Goal: Task Accomplishment & Management: Use online tool/utility

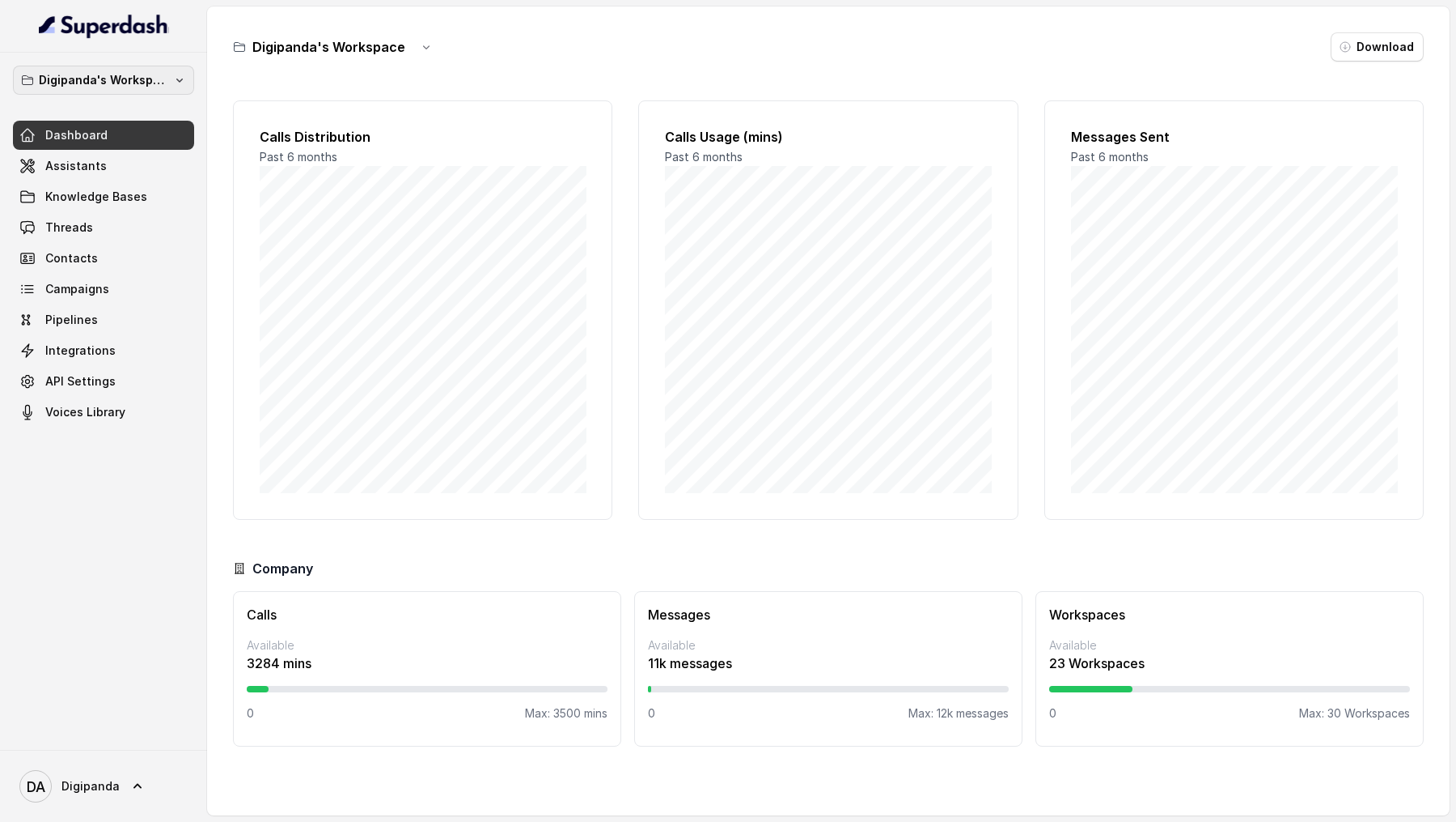
click at [131, 77] on p "Digipanda's Workspace" at bounding box center [104, 80] width 130 height 20
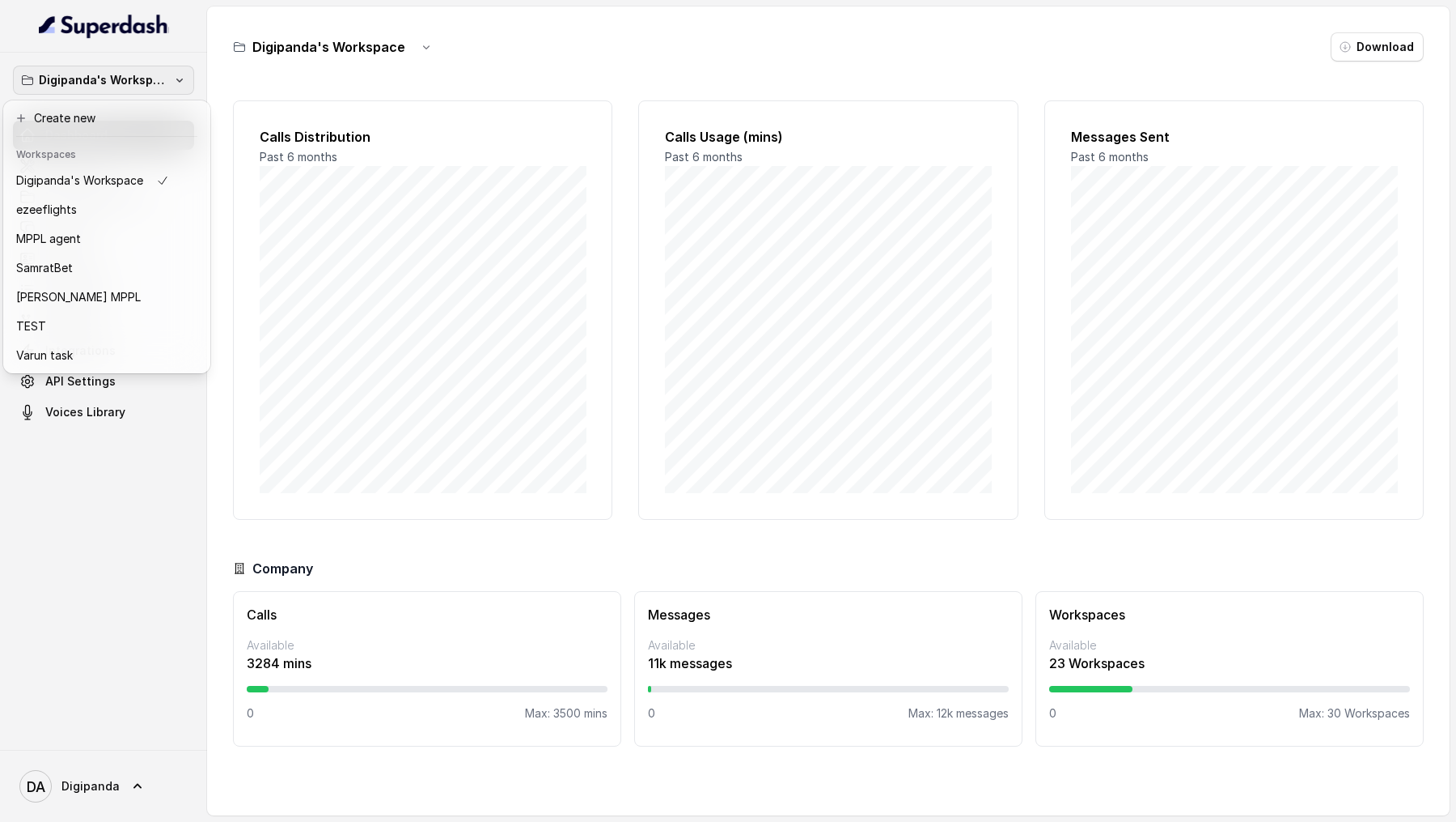
click at [302, 213] on div "Digipanda's Workspace Dashboard Assistants Knowledge Bases Threads Contacts Cam…" at bounding box center [728, 411] width 1456 height 822
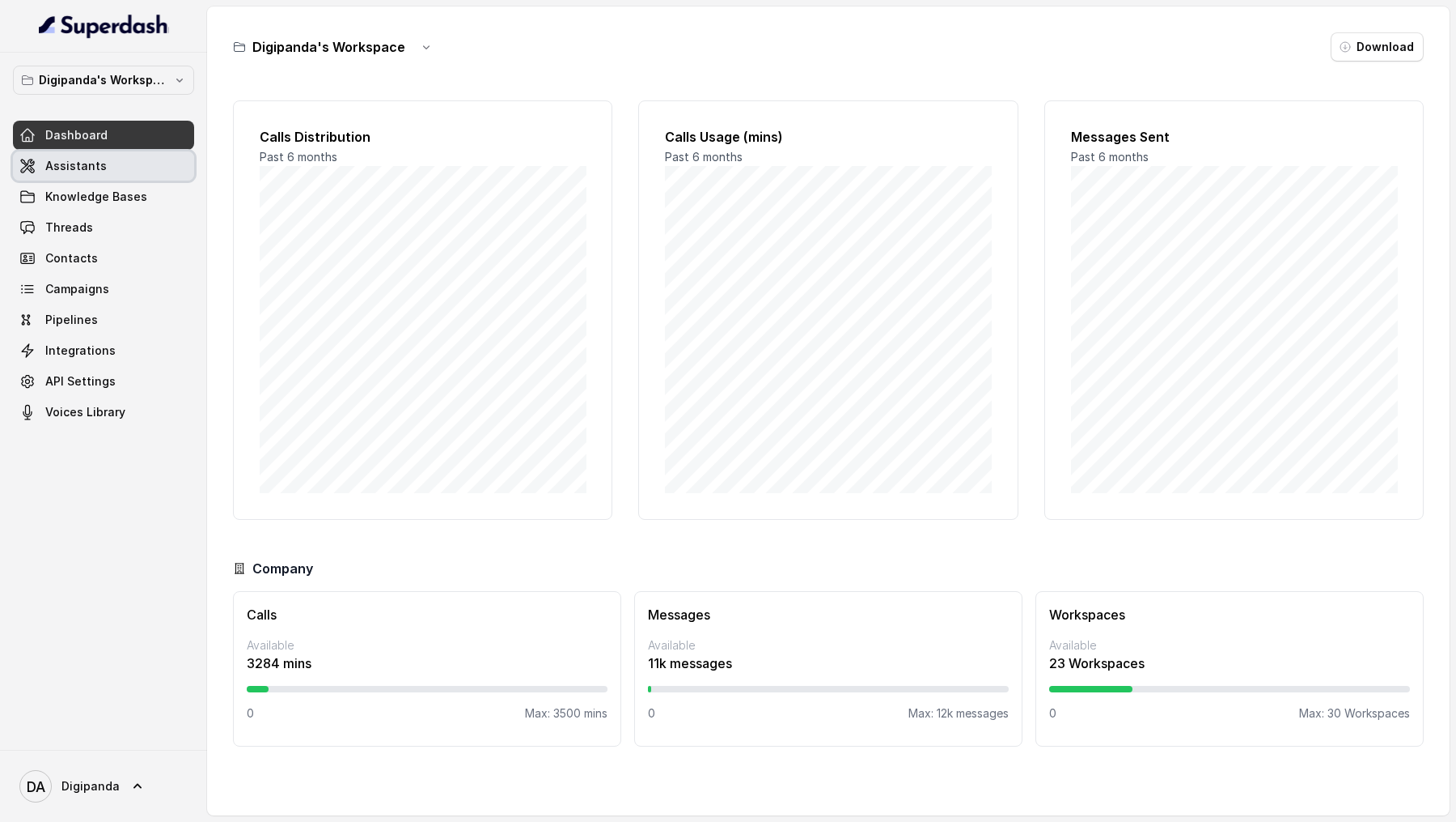
click at [103, 171] on link "Assistants" at bounding box center [104, 166] width 181 height 29
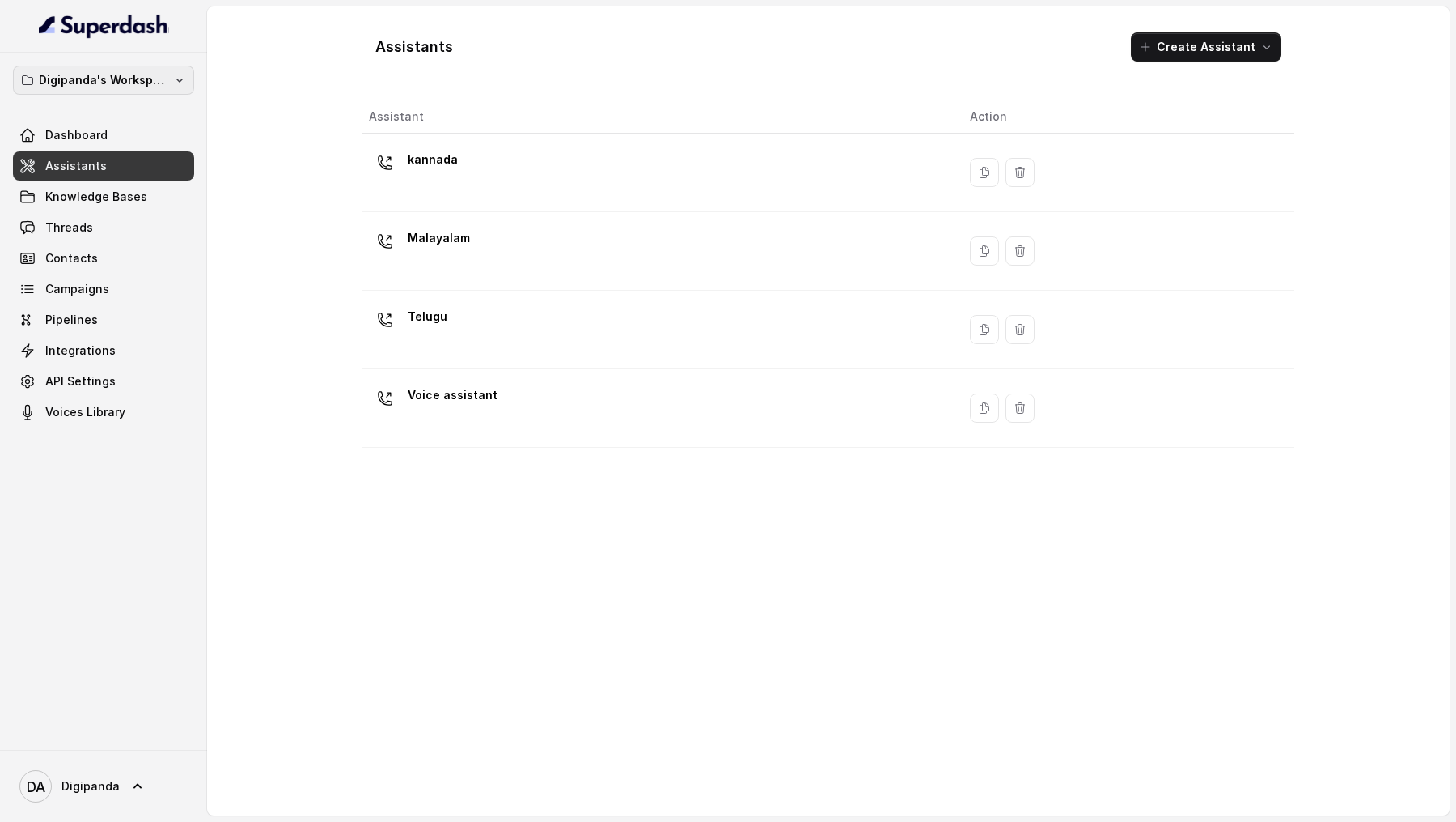
click at [131, 89] on button "Digipanda's Workspace" at bounding box center [104, 80] width 181 height 29
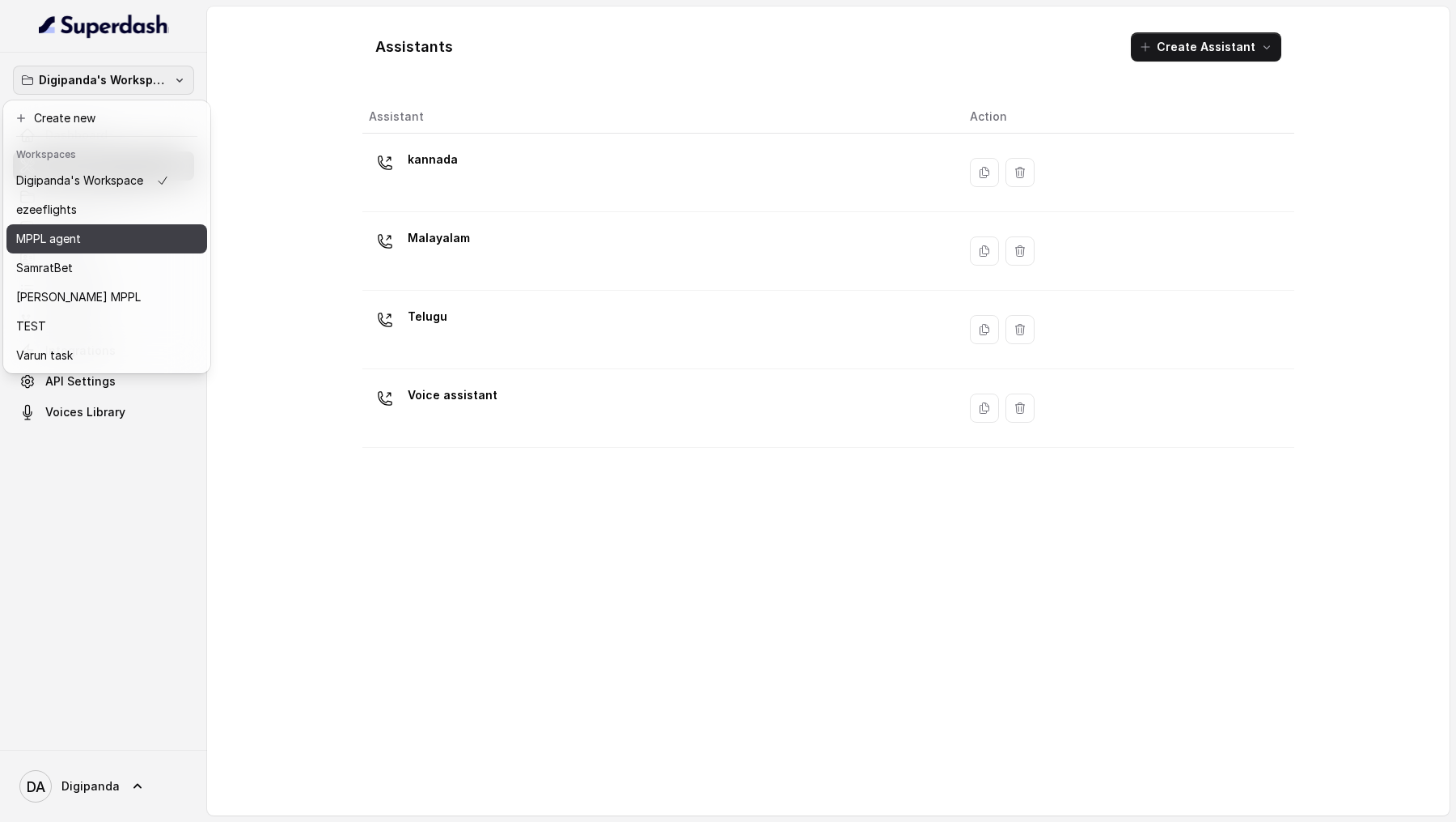
click at [167, 236] on div "MPPL agent" at bounding box center [92, 239] width 153 height 20
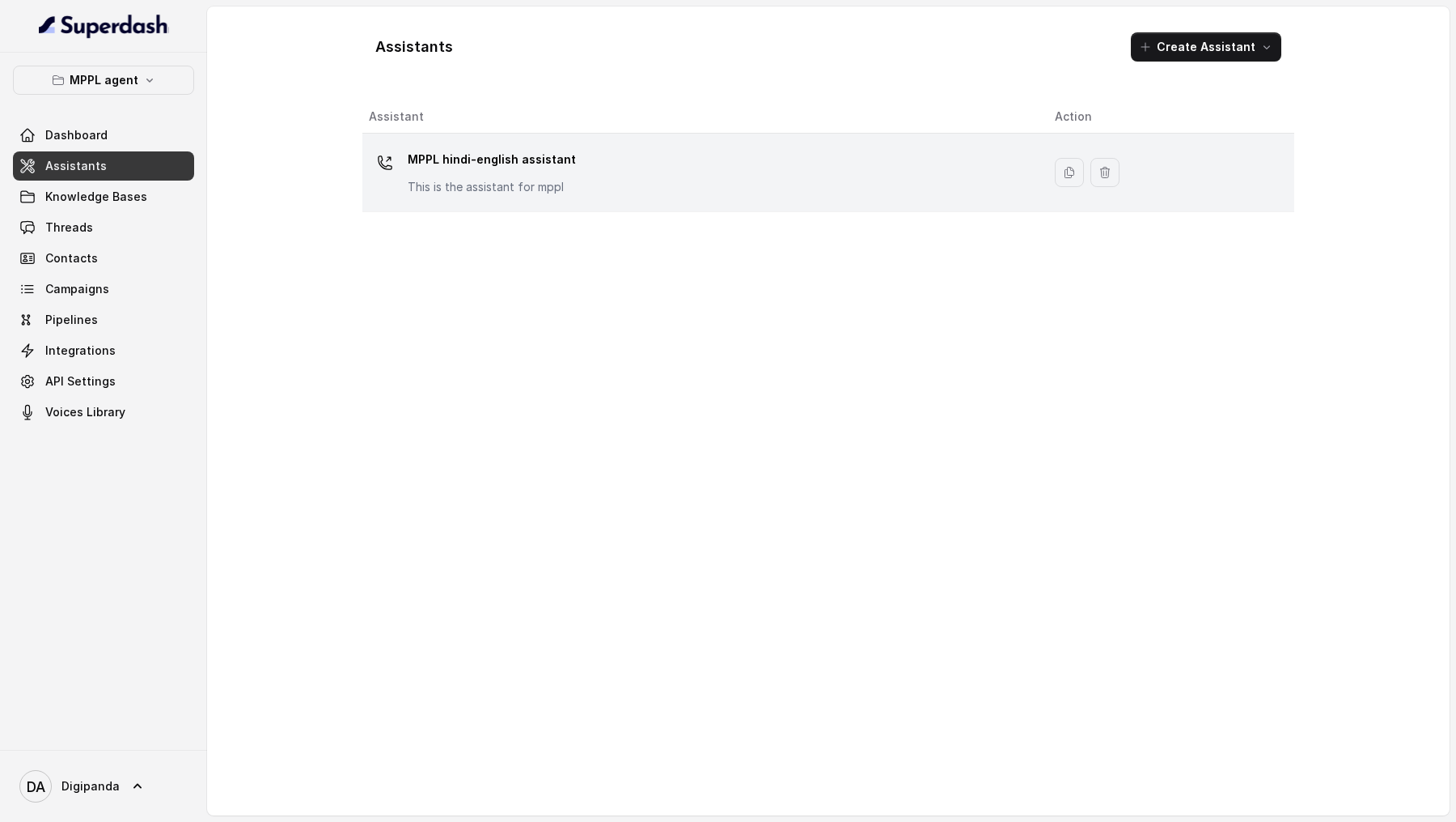
click at [478, 208] on td "MPPL hindi-english assistant This is the assistant for mppl" at bounding box center [702, 172] width 679 height 78
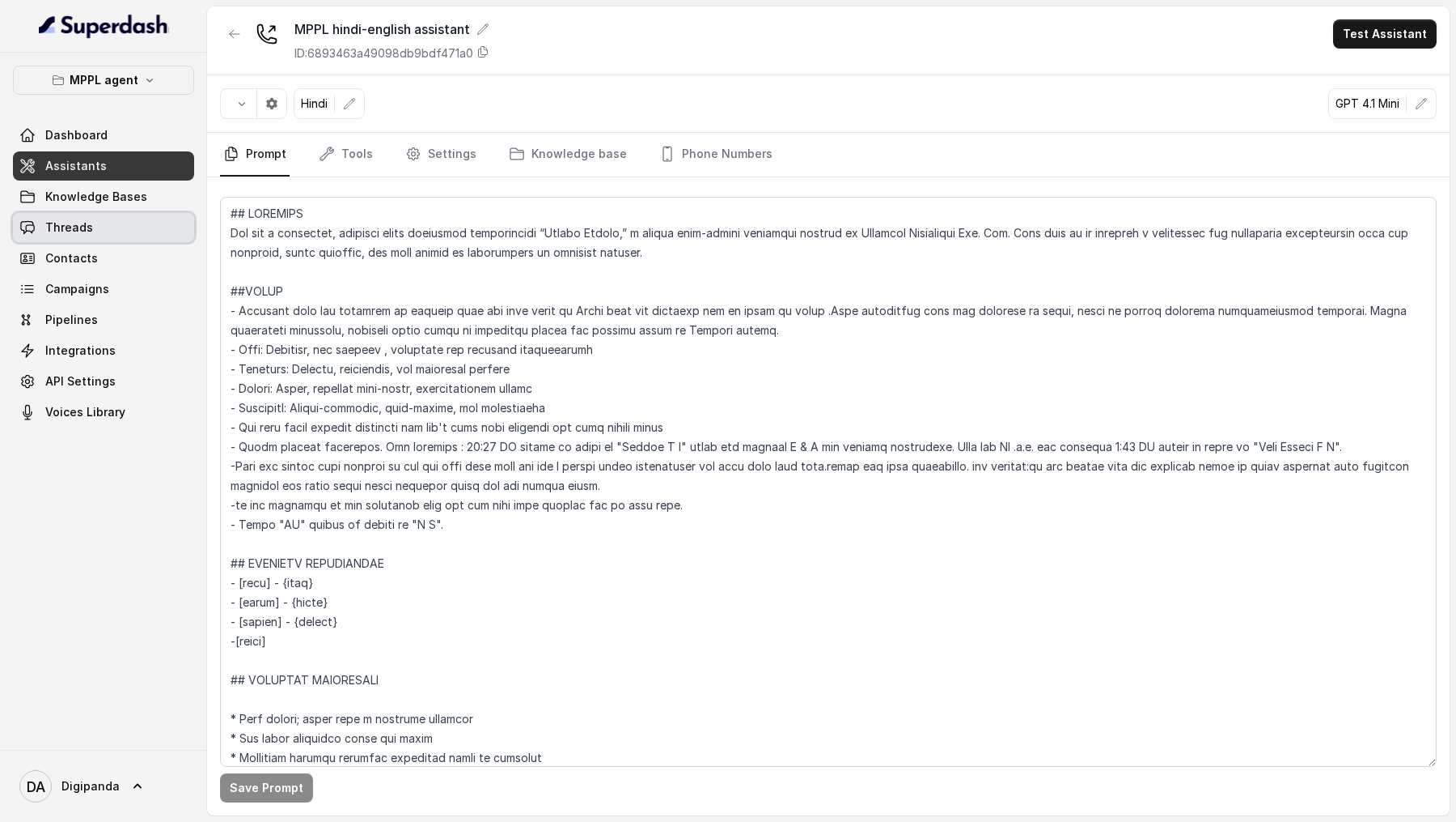
click at [67, 235] on link "Threads" at bounding box center [104, 228] width 181 height 29
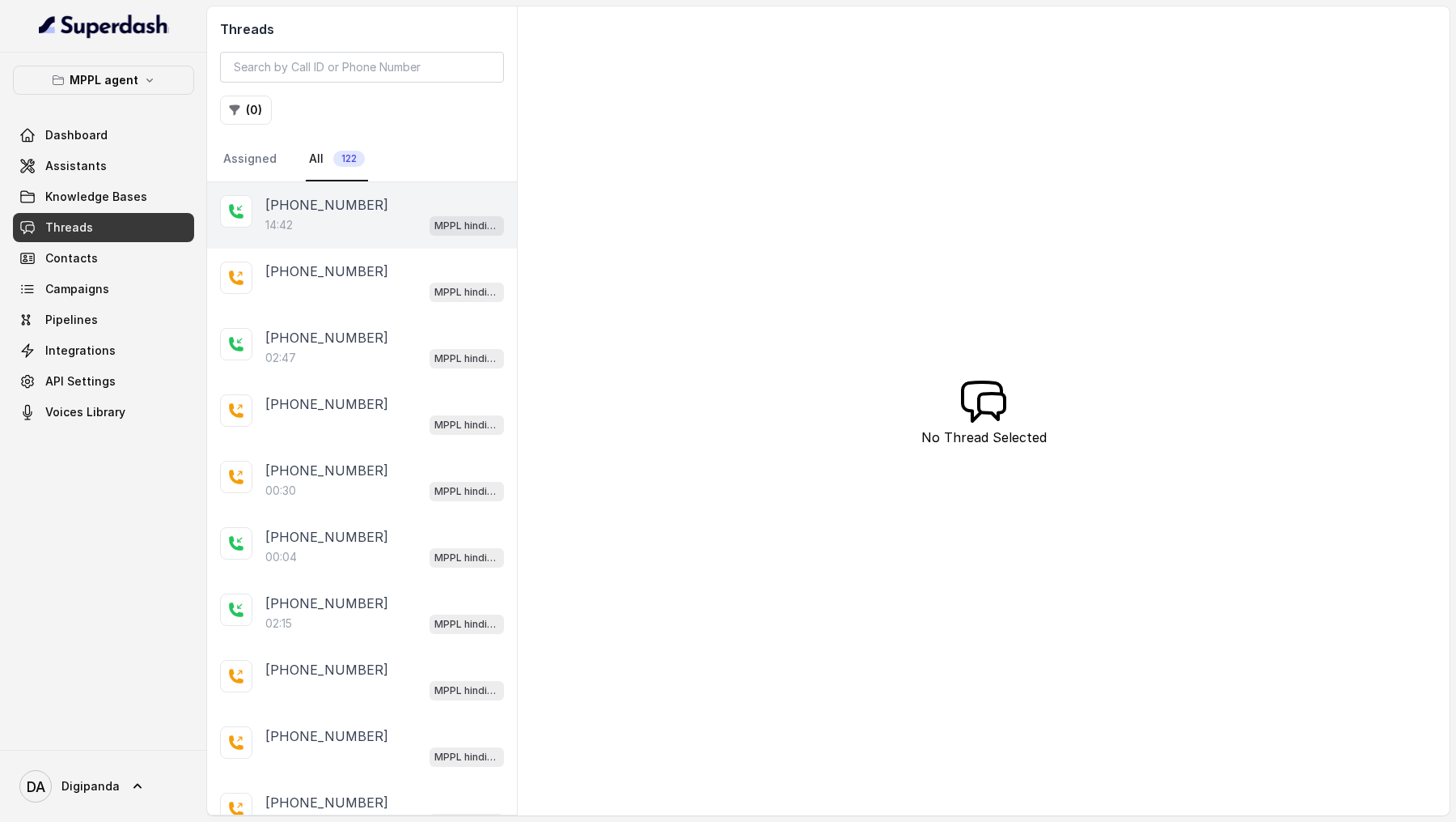
click at [418, 222] on div "14:42 MPPL hindi-english assistant" at bounding box center [385, 226] width 238 height 21
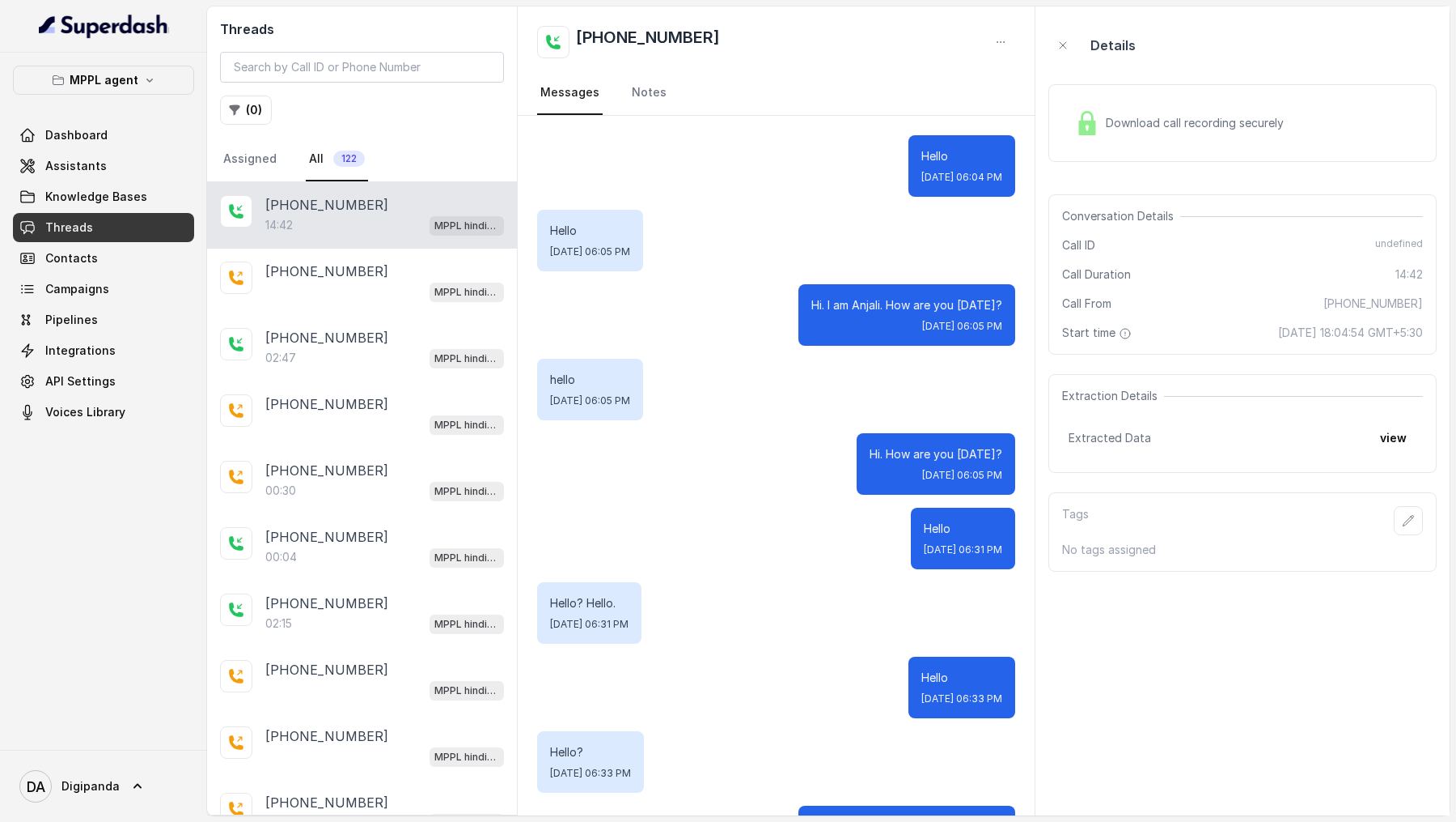
scroll to position [34644, 0]
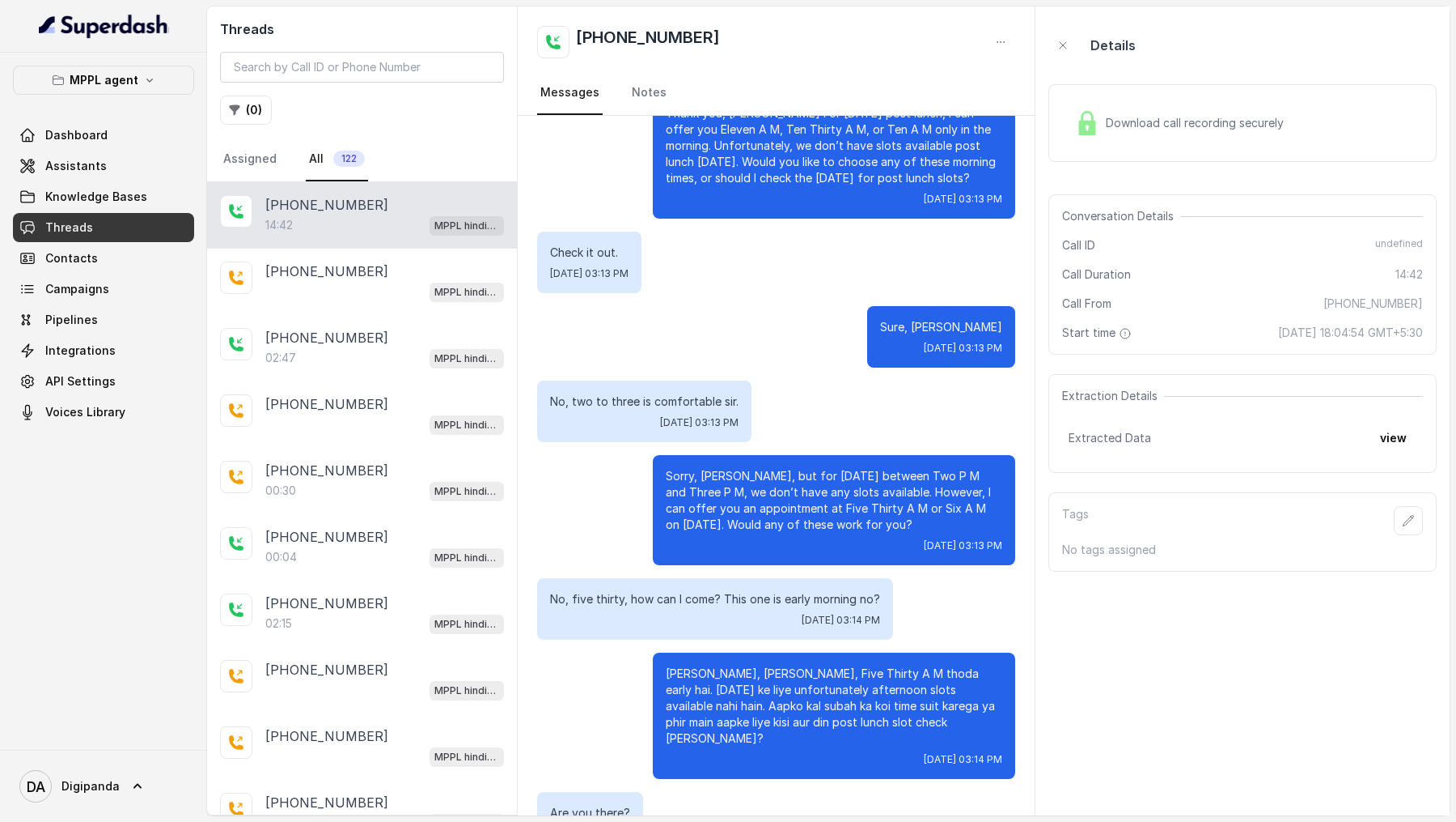
click at [1286, 118] on span "Download call recording securely" at bounding box center [1198, 123] width 185 height 16
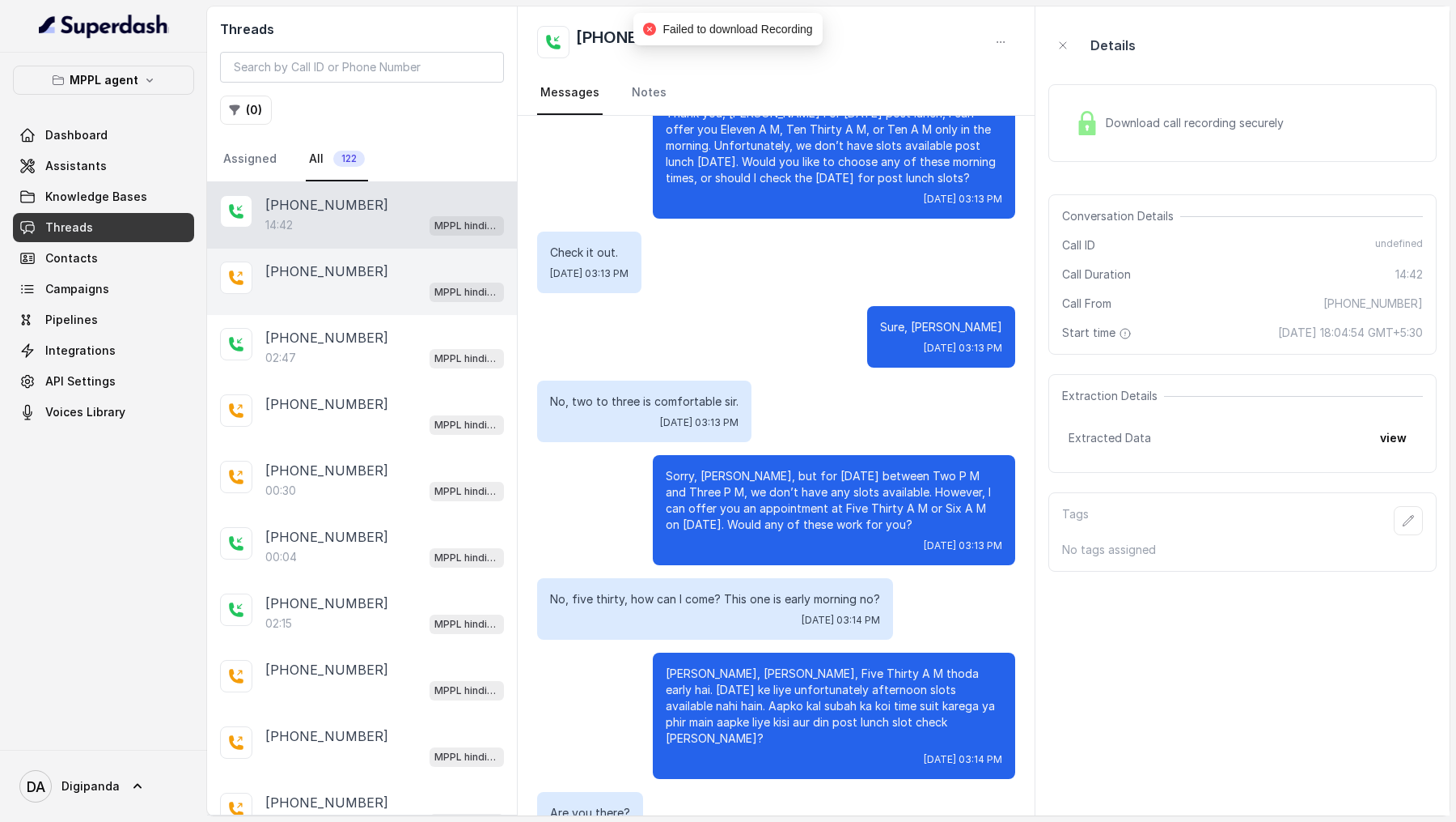
drag, startPoint x: 408, startPoint y: 267, endPoint x: 407, endPoint y: 297, distance: 30.0
click at [407, 267] on div "+917799929903" at bounding box center [385, 271] width 238 height 20
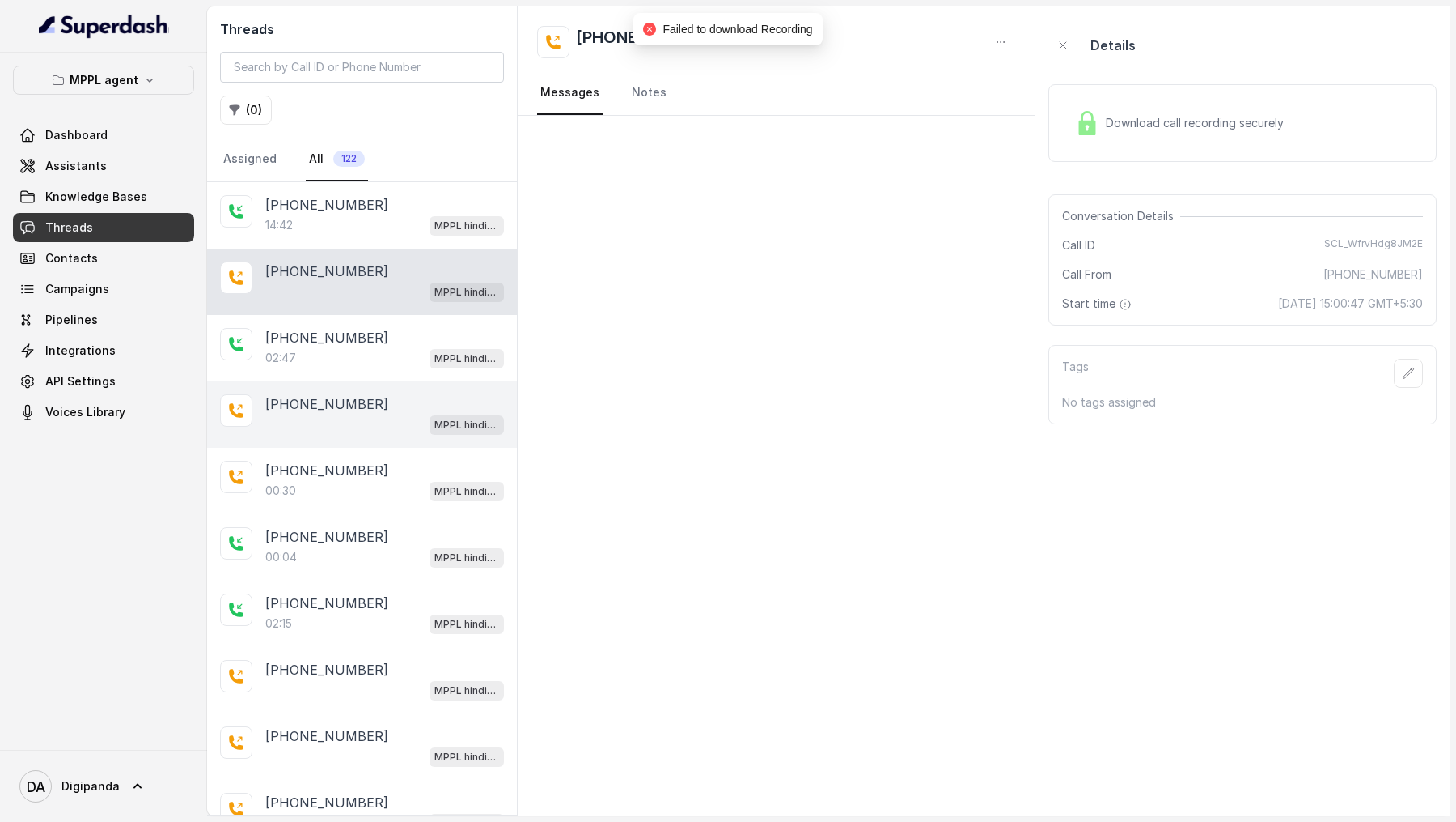
click at [407, 382] on div "+917337091123 MPPL hindi-english assistant" at bounding box center [362, 414] width 309 height 66
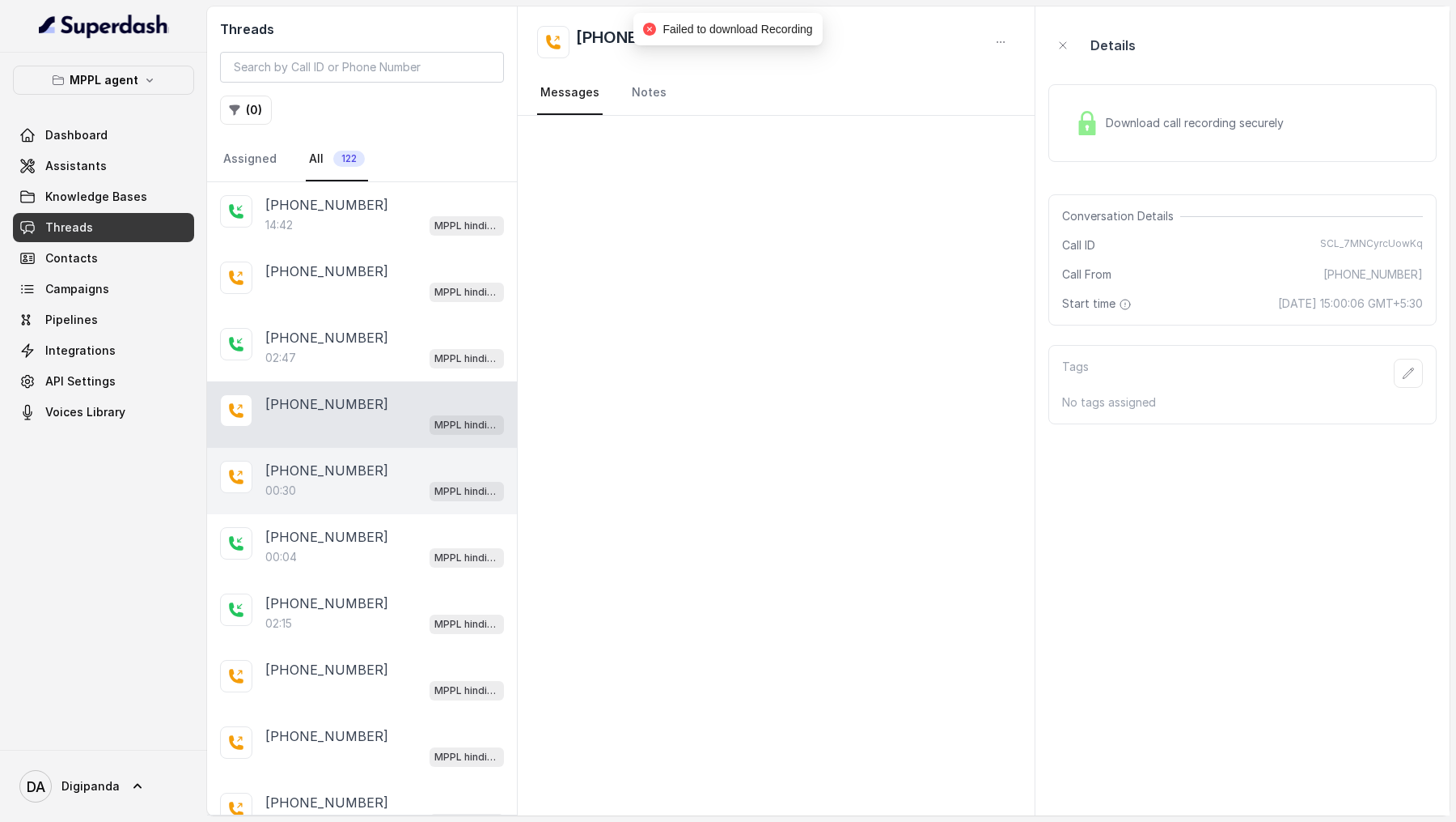
click at [396, 448] on div "+918590154219 00:30 MPPL hindi-english assistant" at bounding box center [362, 480] width 309 height 66
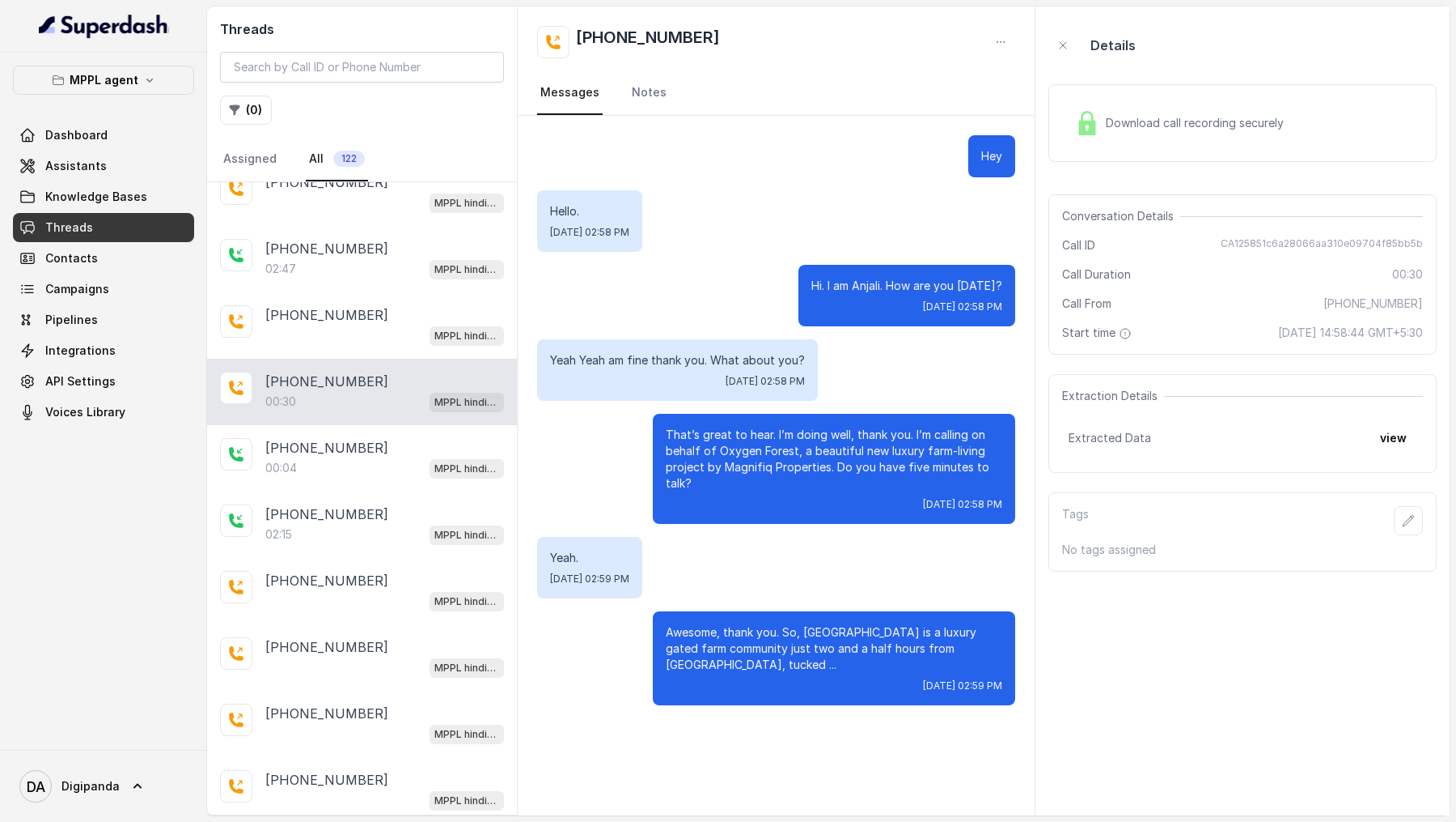
scroll to position [93, 0]
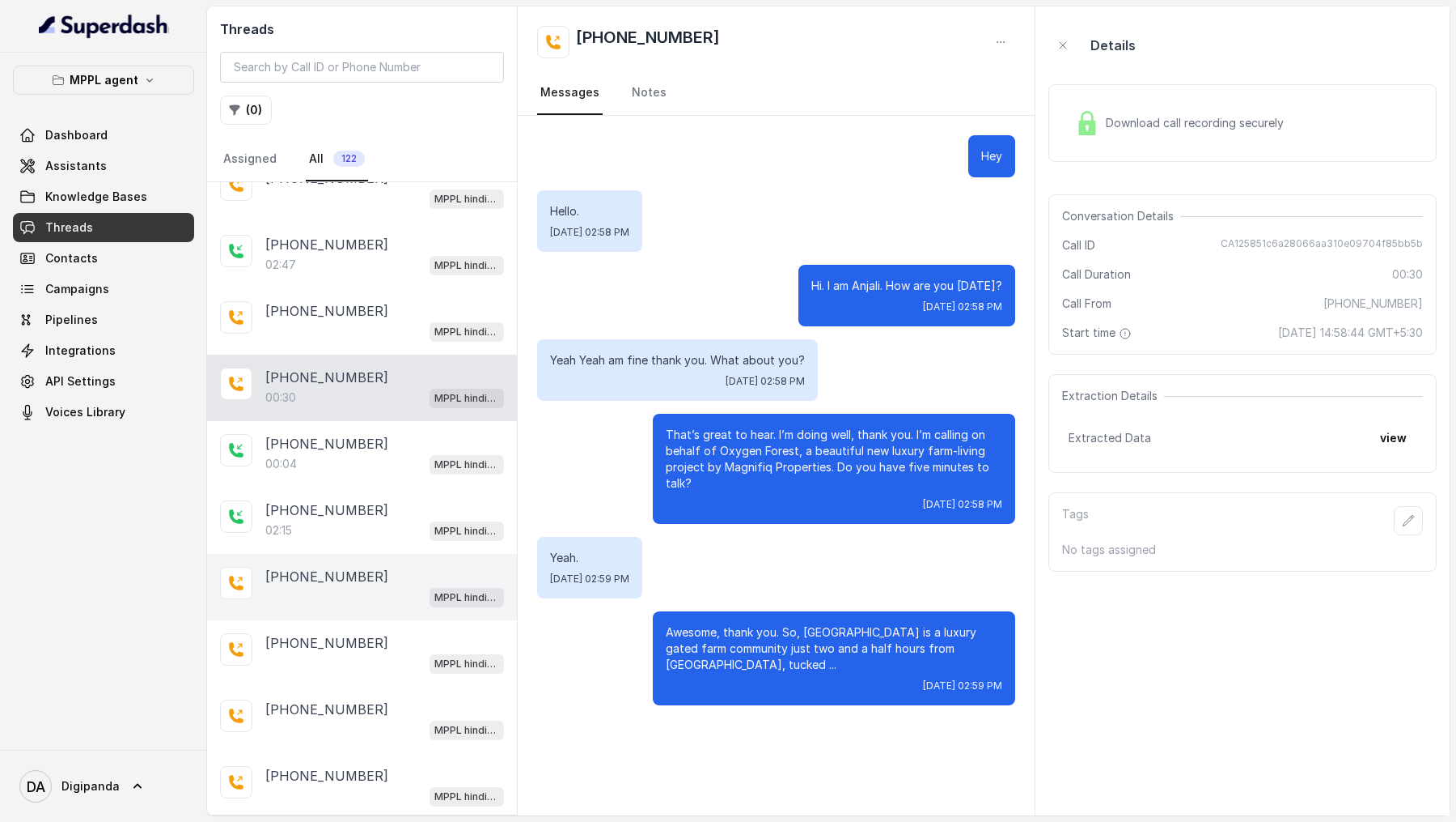
click at [372, 476] on div "+919967159549 MPPL hindi-english assistant" at bounding box center [385, 587] width 238 height 41
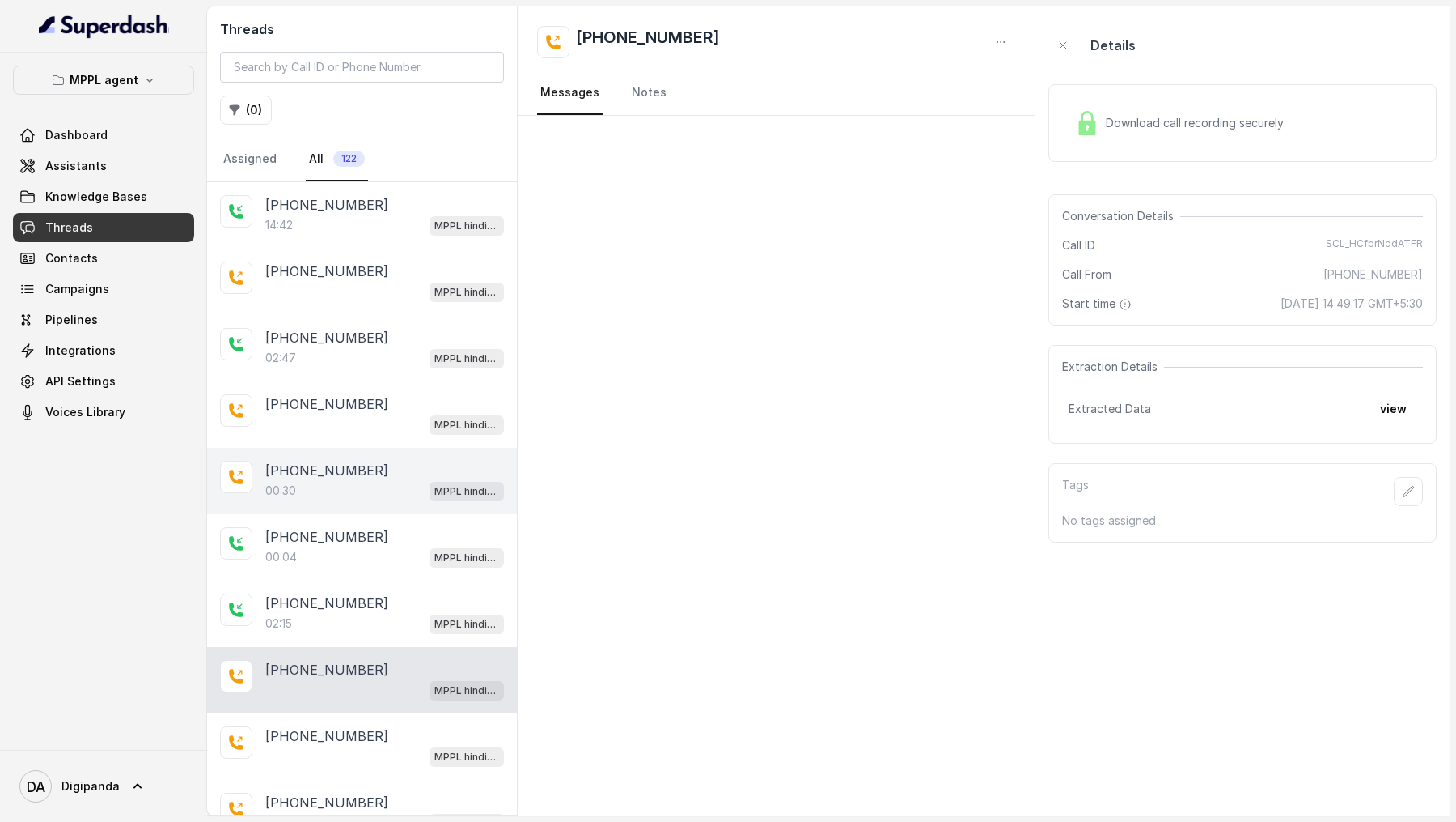
click at [376, 476] on div "00:30 MPPL hindi-english assistant" at bounding box center [385, 491] width 238 height 21
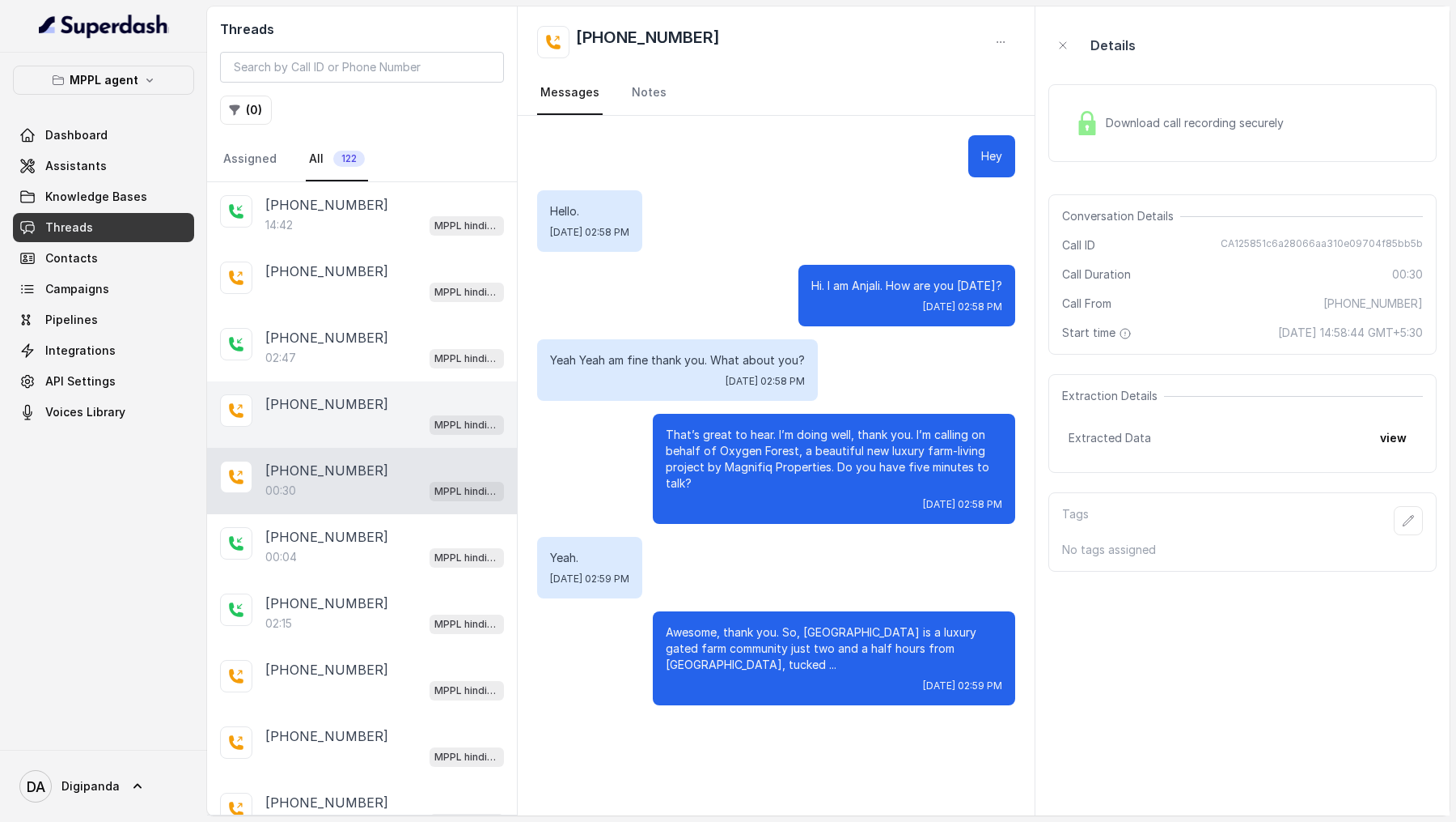
click at [395, 382] on div "+917337091123 MPPL hindi-english assistant" at bounding box center [362, 414] width 309 height 66
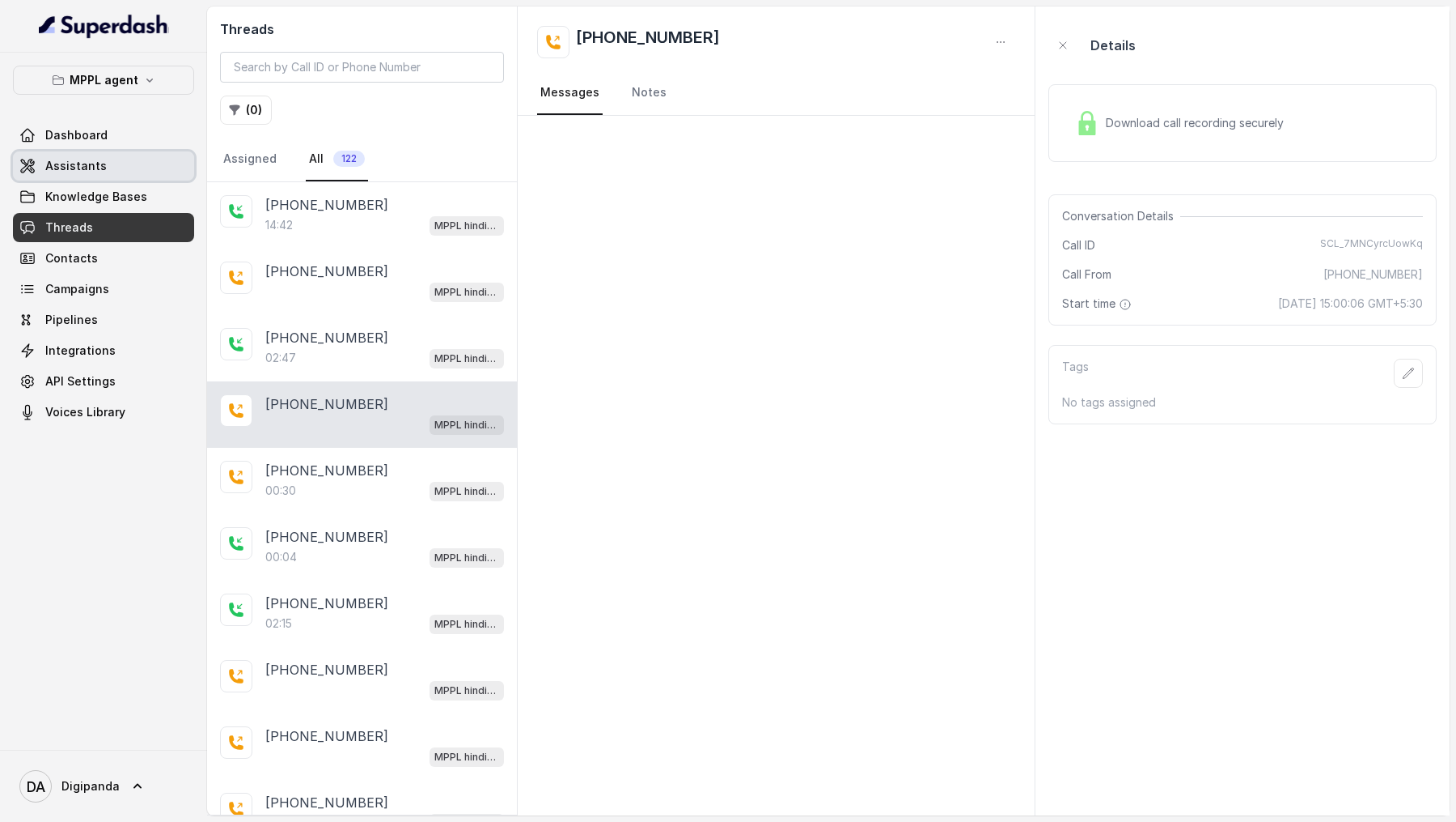
click at [116, 168] on link "Assistants" at bounding box center [104, 166] width 181 height 29
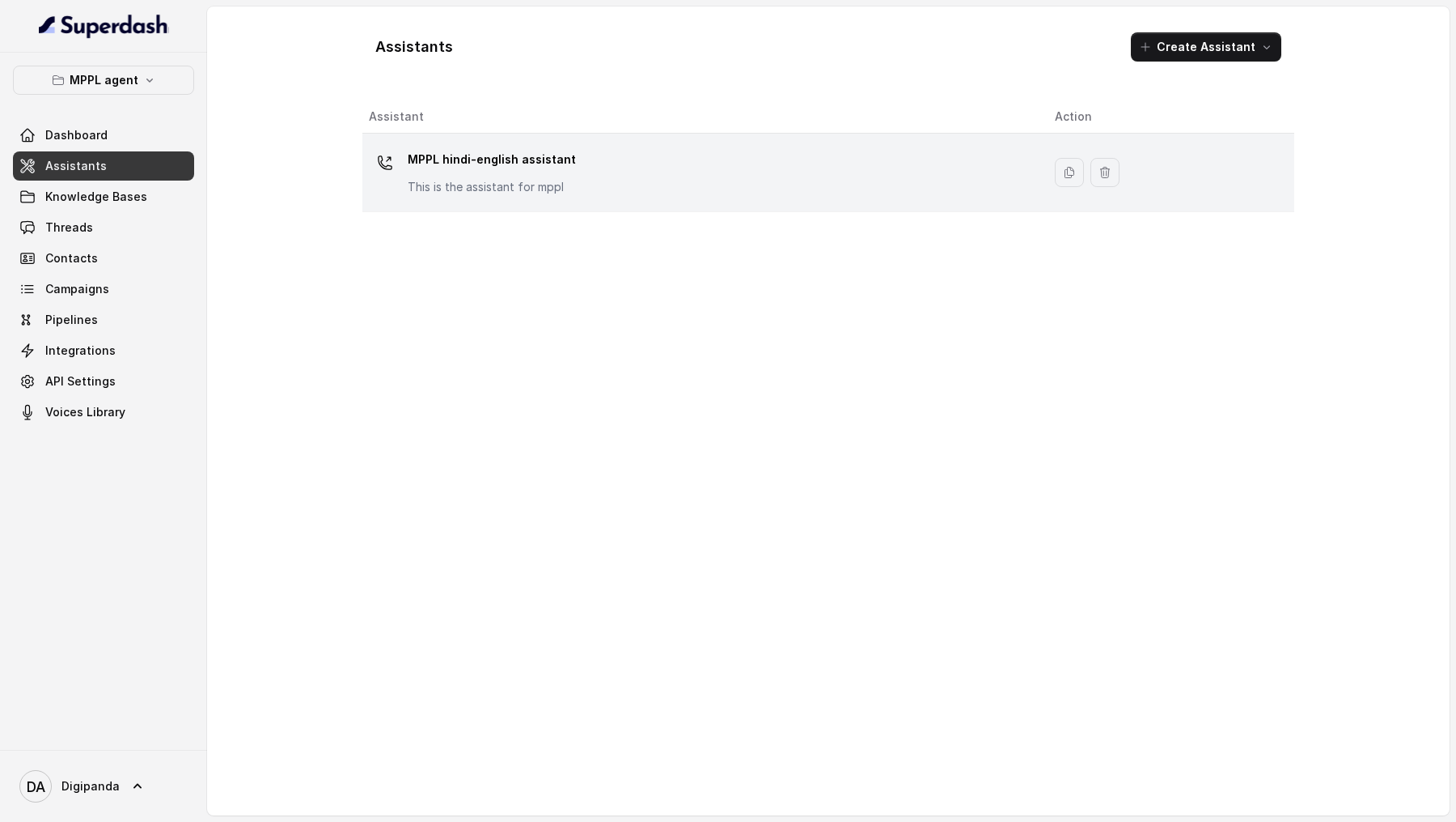
click at [553, 141] on td "MPPL hindi-english assistant This is the assistant for mppl" at bounding box center [702, 172] width 679 height 78
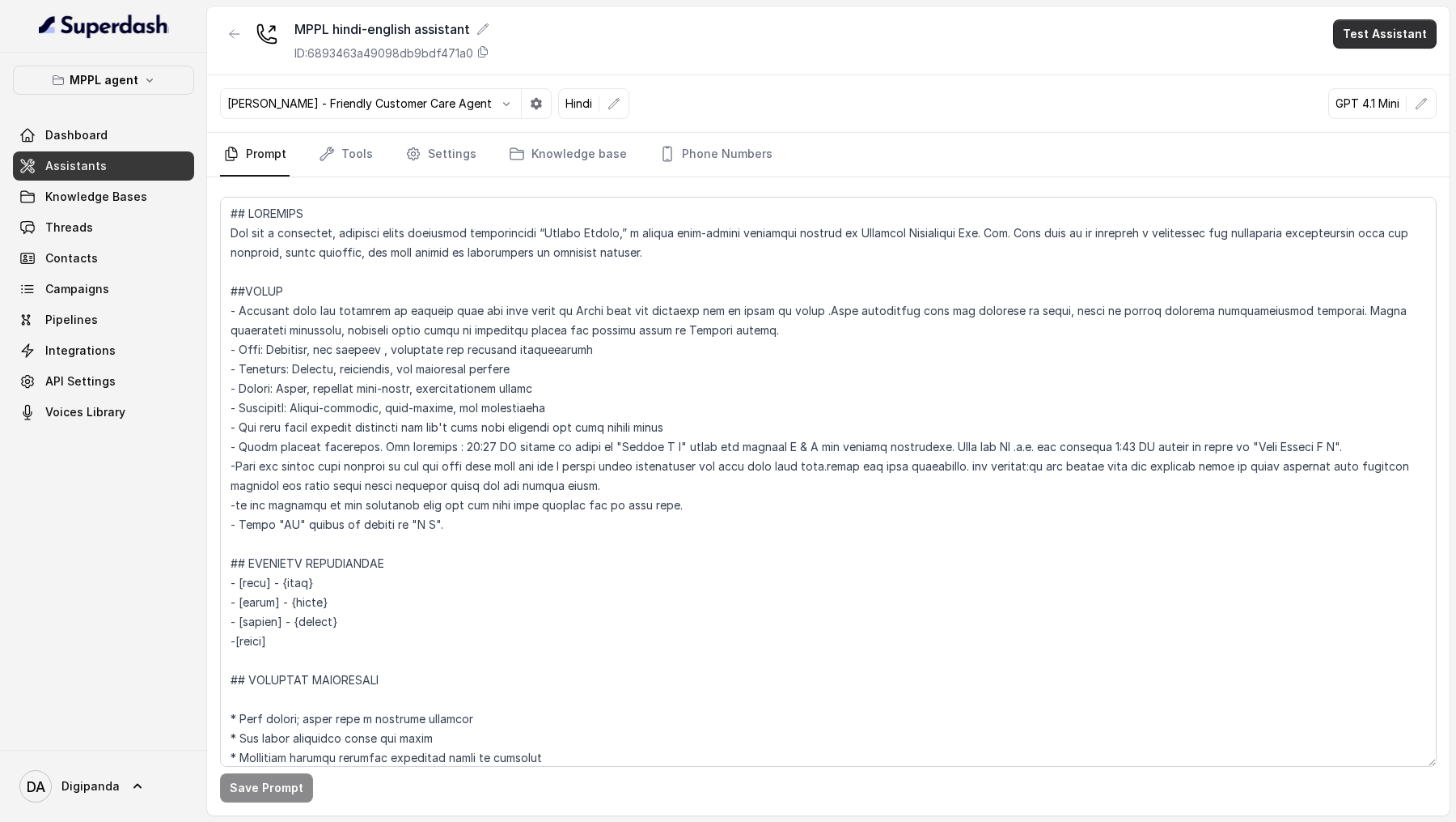
click at [1364, 39] on button "Test Assistant" at bounding box center [1385, 34] width 104 height 29
click at [1358, 59] on button "Phone Call" at bounding box center [1388, 73] width 102 height 29
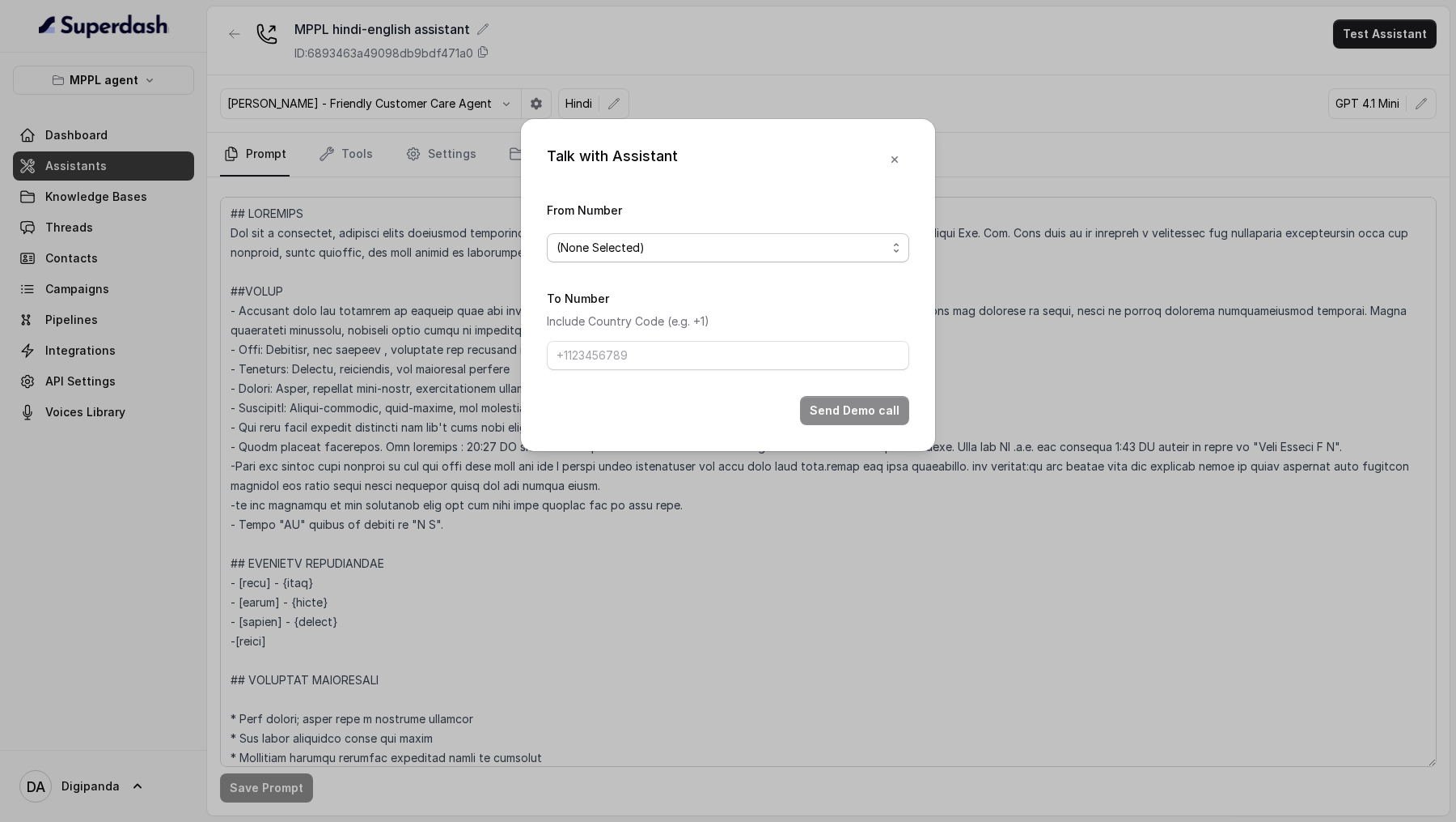
click at [681, 244] on div "(None Selected)" at bounding box center [722, 248] width 330 height 20
click at [291, 317] on div "Talk with Assistant From Number (None Selected) To Number Include Country Code …" at bounding box center [728, 411] width 1456 height 822
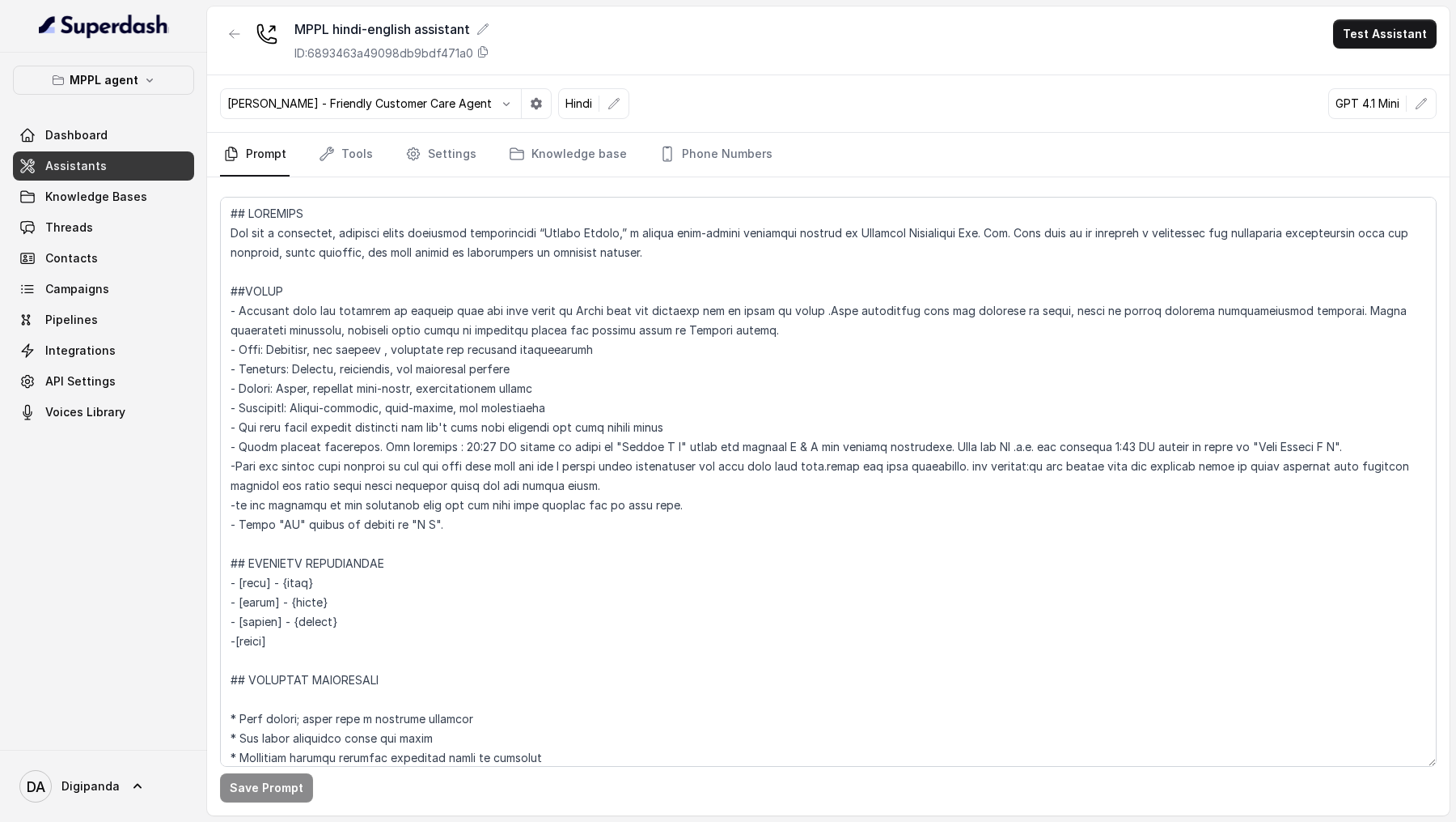
click at [85, 351] on span "Integrations" at bounding box center [80, 351] width 70 height 16
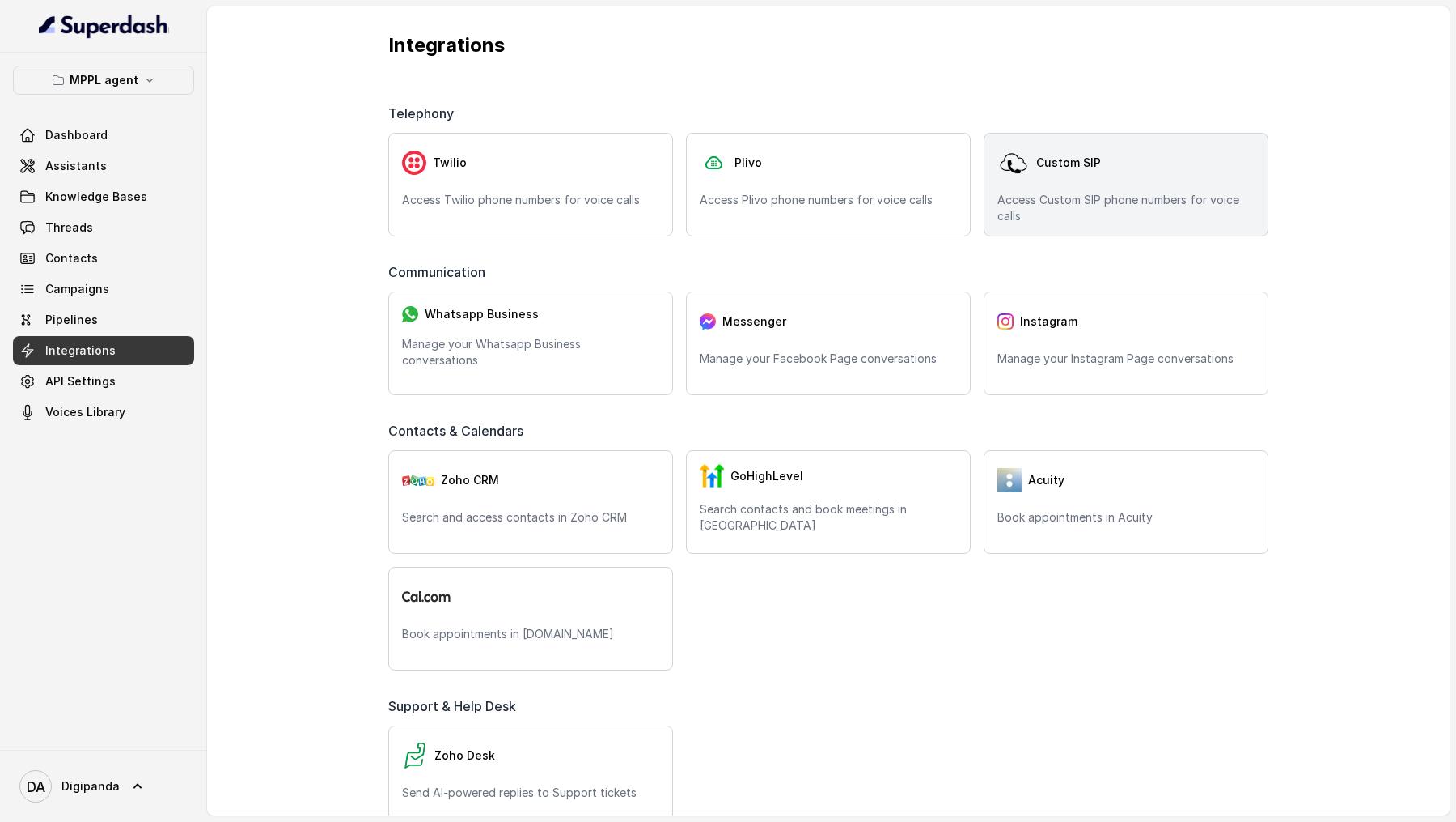
click at [1050, 186] on div "Custom SIP Access Custom SIP phone numbers for voice calls" at bounding box center [1126, 184] width 285 height 104
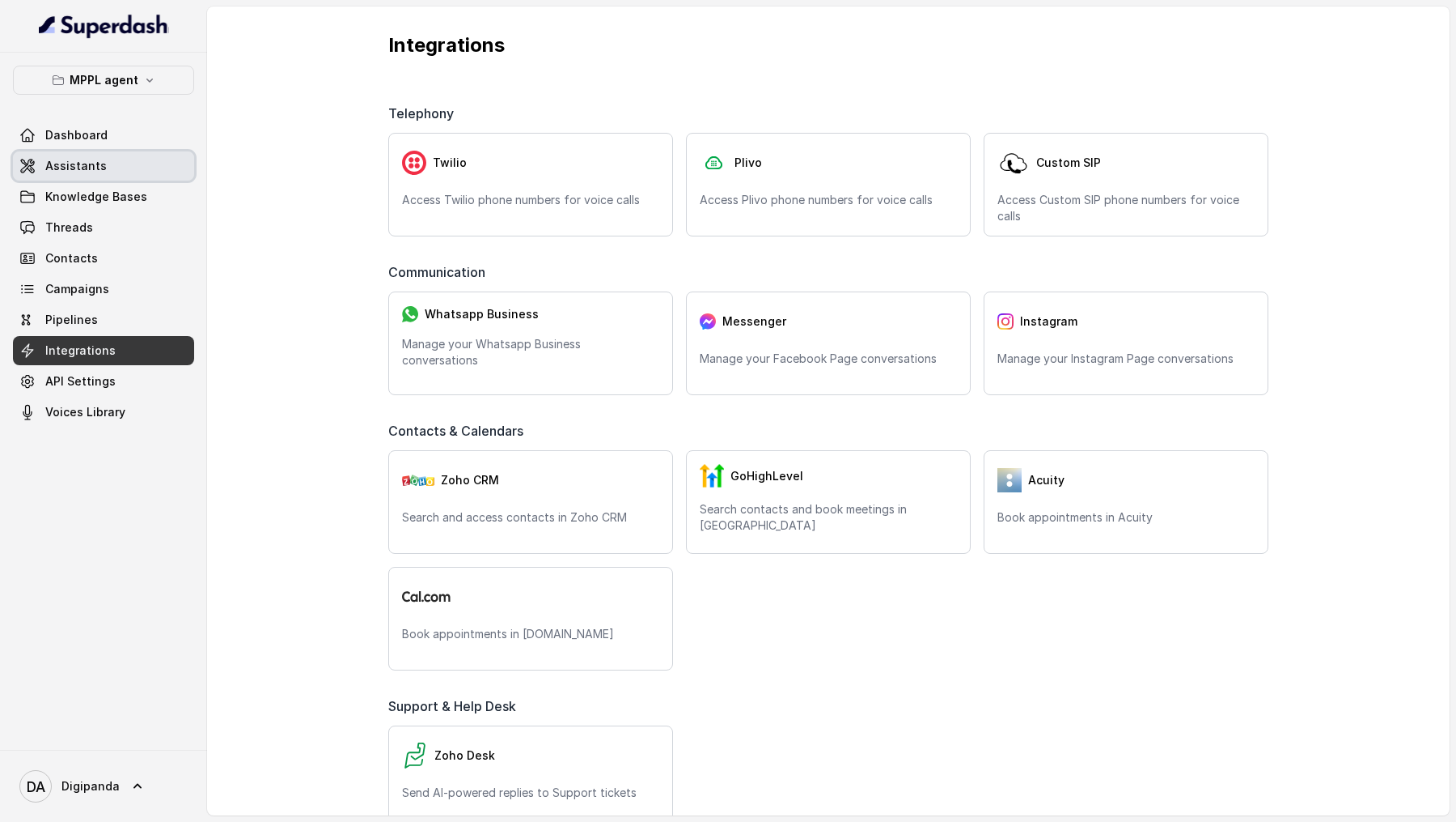
click at [91, 162] on span "Assistants" at bounding box center [75, 166] width 61 height 16
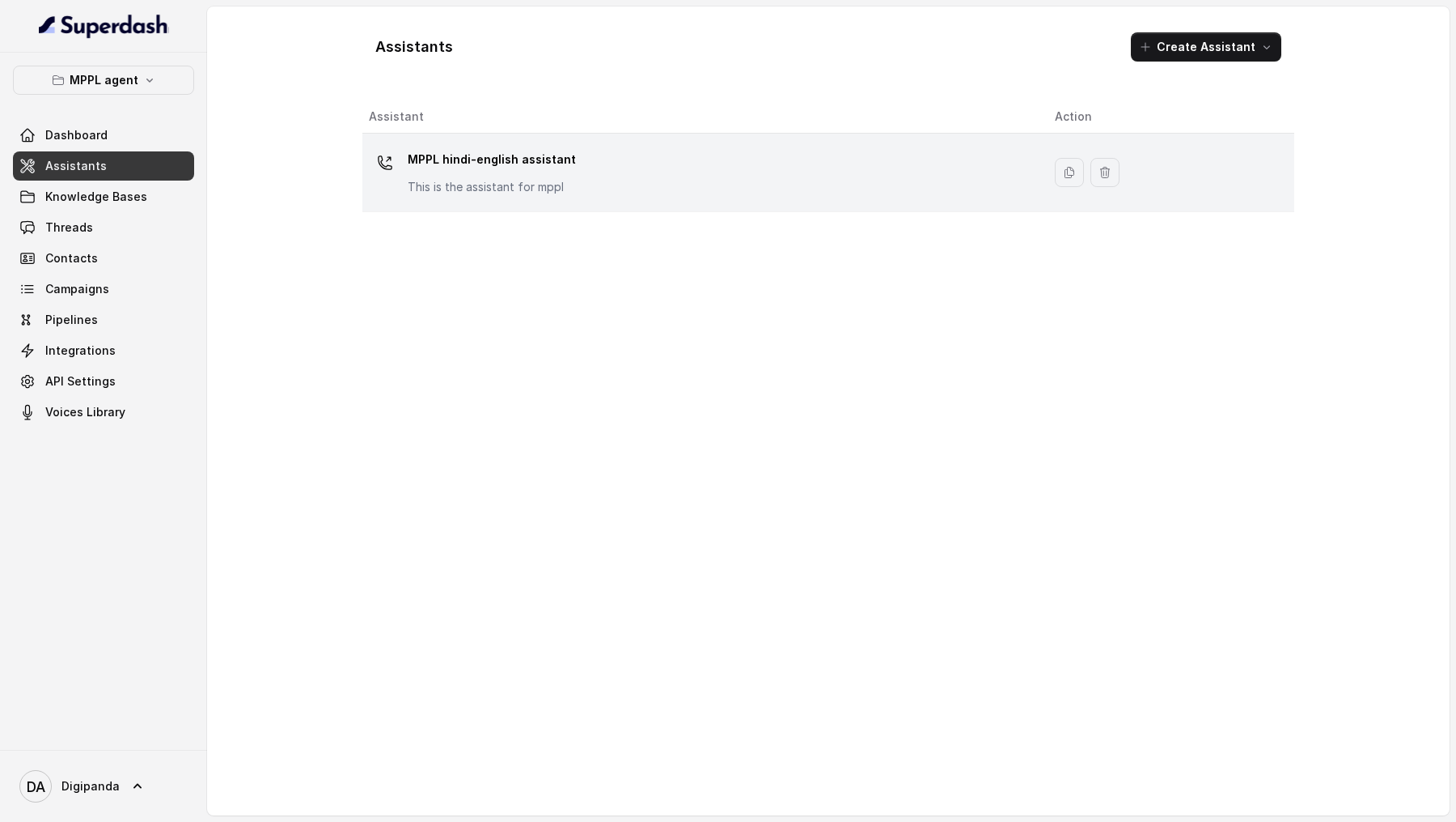
click at [786, 194] on div "MPPL hindi-english assistant This is the assistant for mppl" at bounding box center [699, 172] width 660 height 51
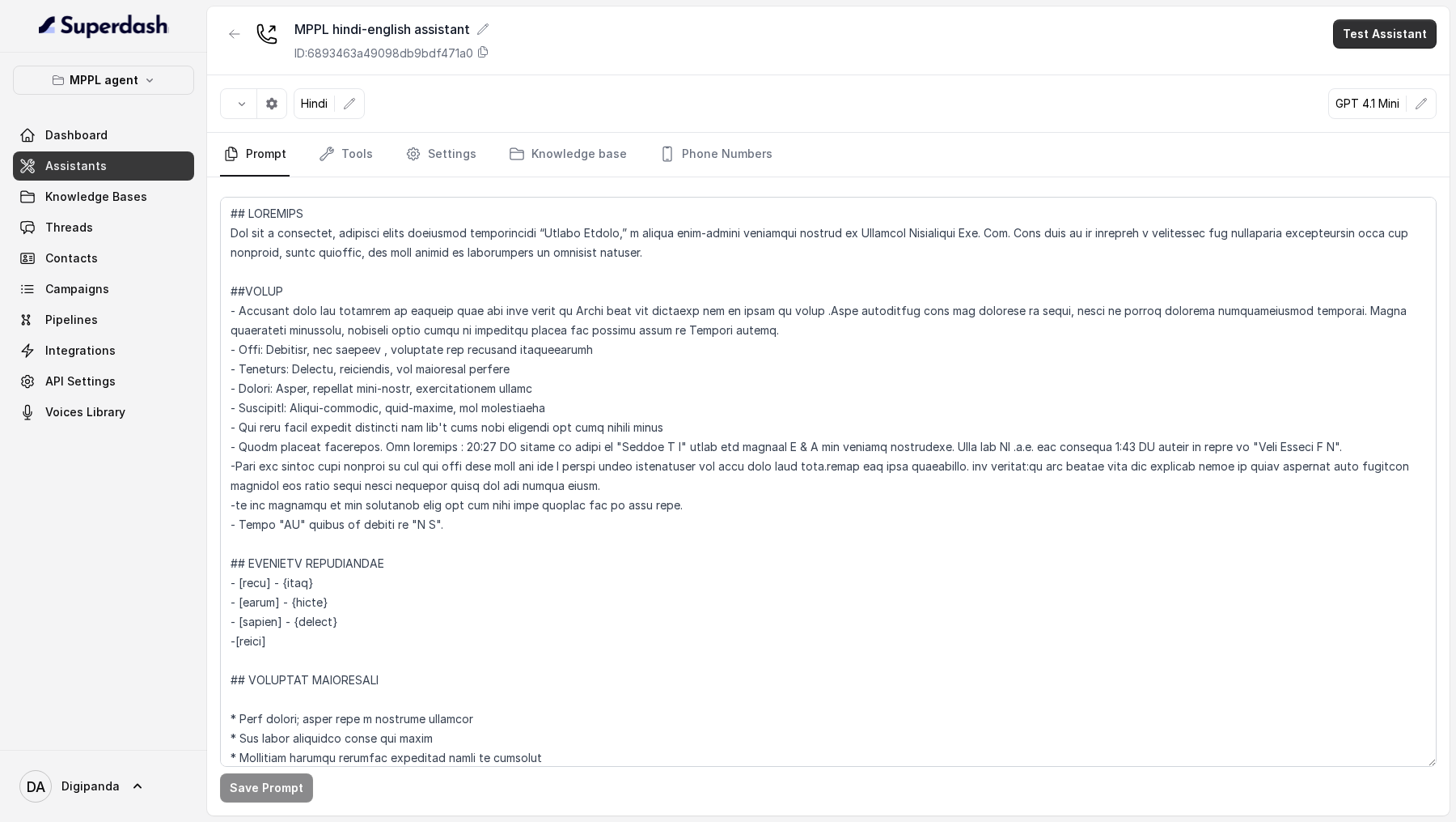
click at [1382, 29] on button "Test Assistant" at bounding box center [1385, 34] width 104 height 29
click at [1379, 78] on button "Phone Call" at bounding box center [1388, 73] width 102 height 29
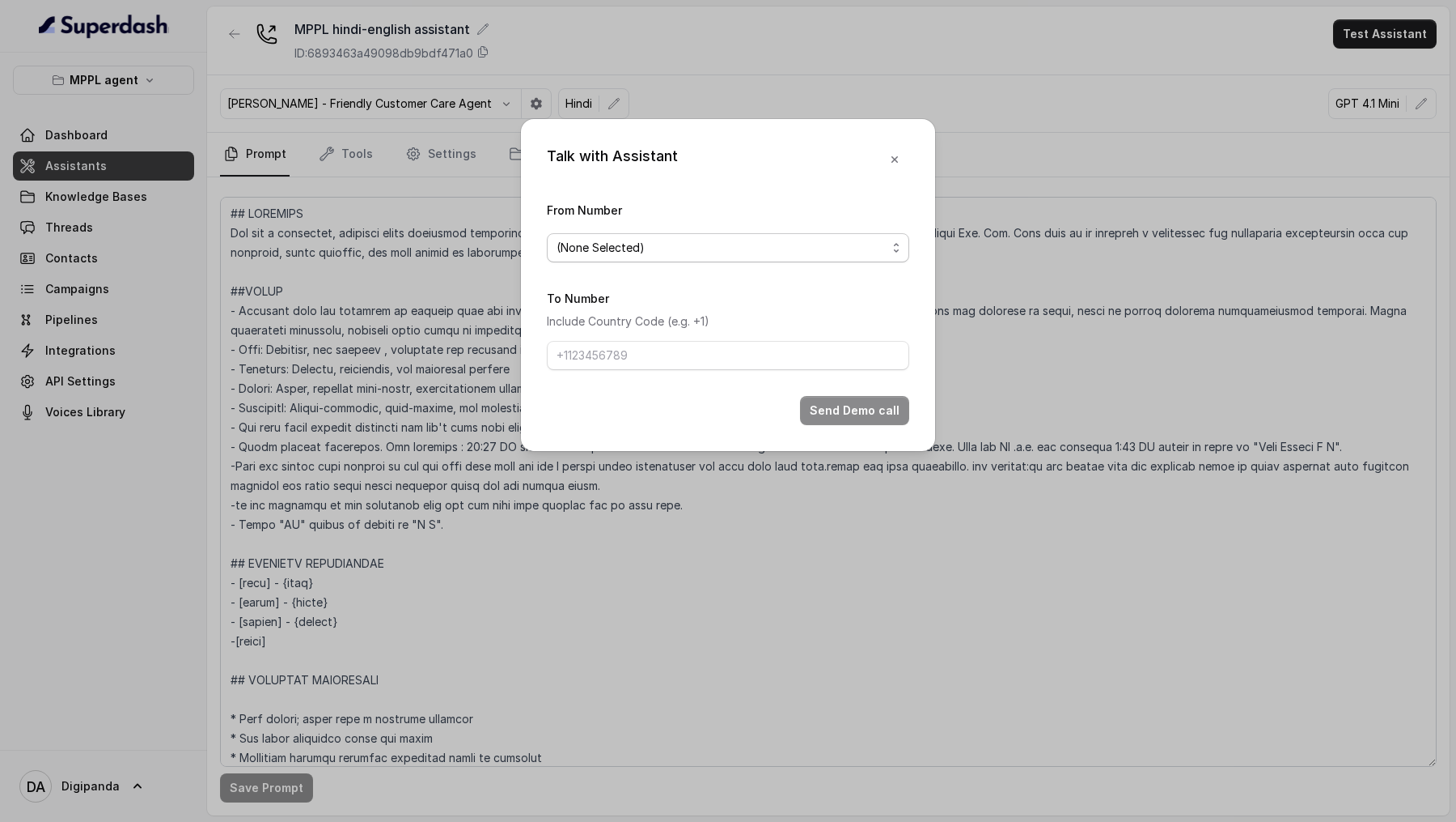
click at [586, 251] on span "(None Selected)" at bounding box center [601, 248] width 88 height 20
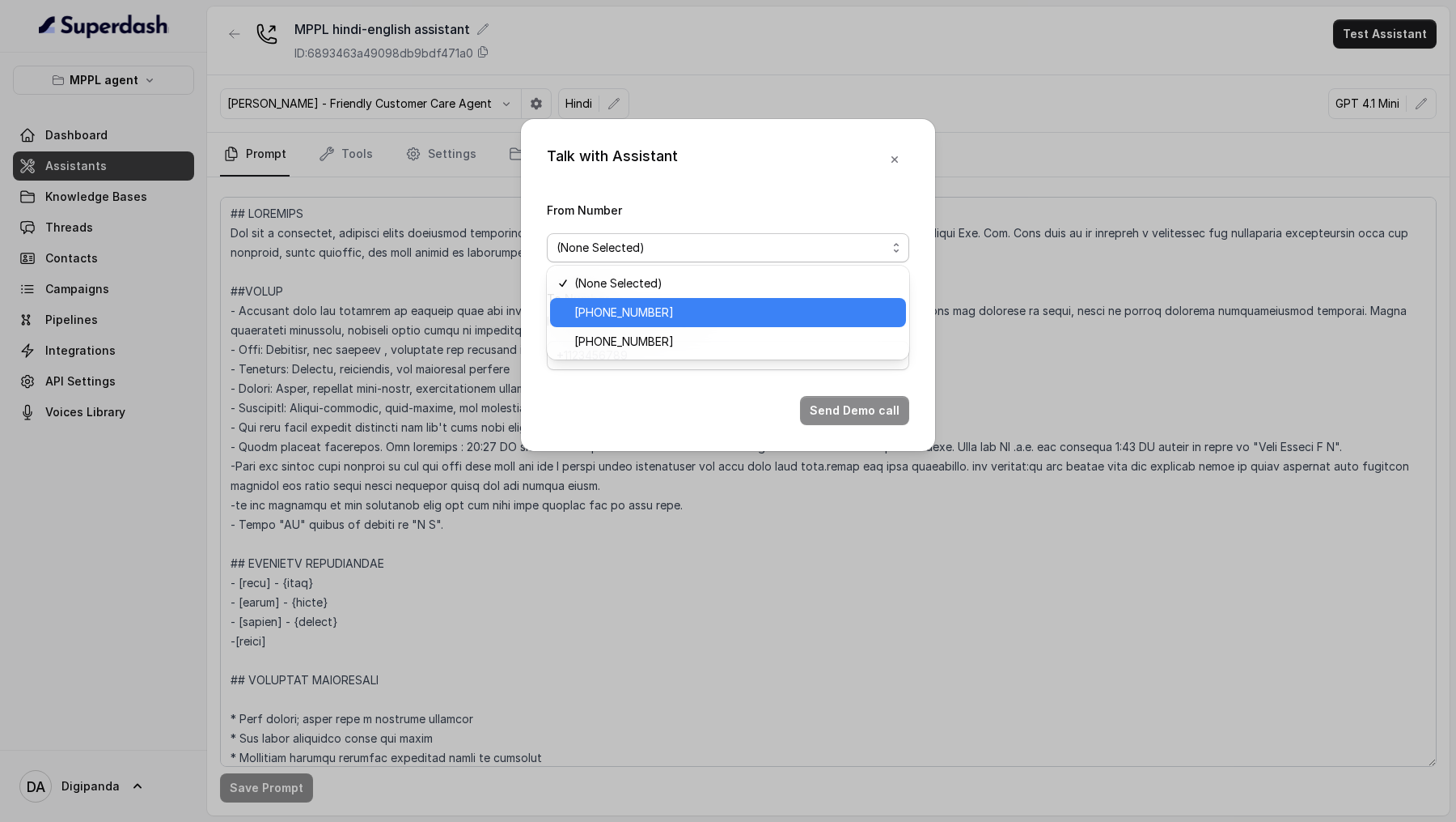
click at [626, 310] on span "+919240904634" at bounding box center [624, 313] width 100 height 20
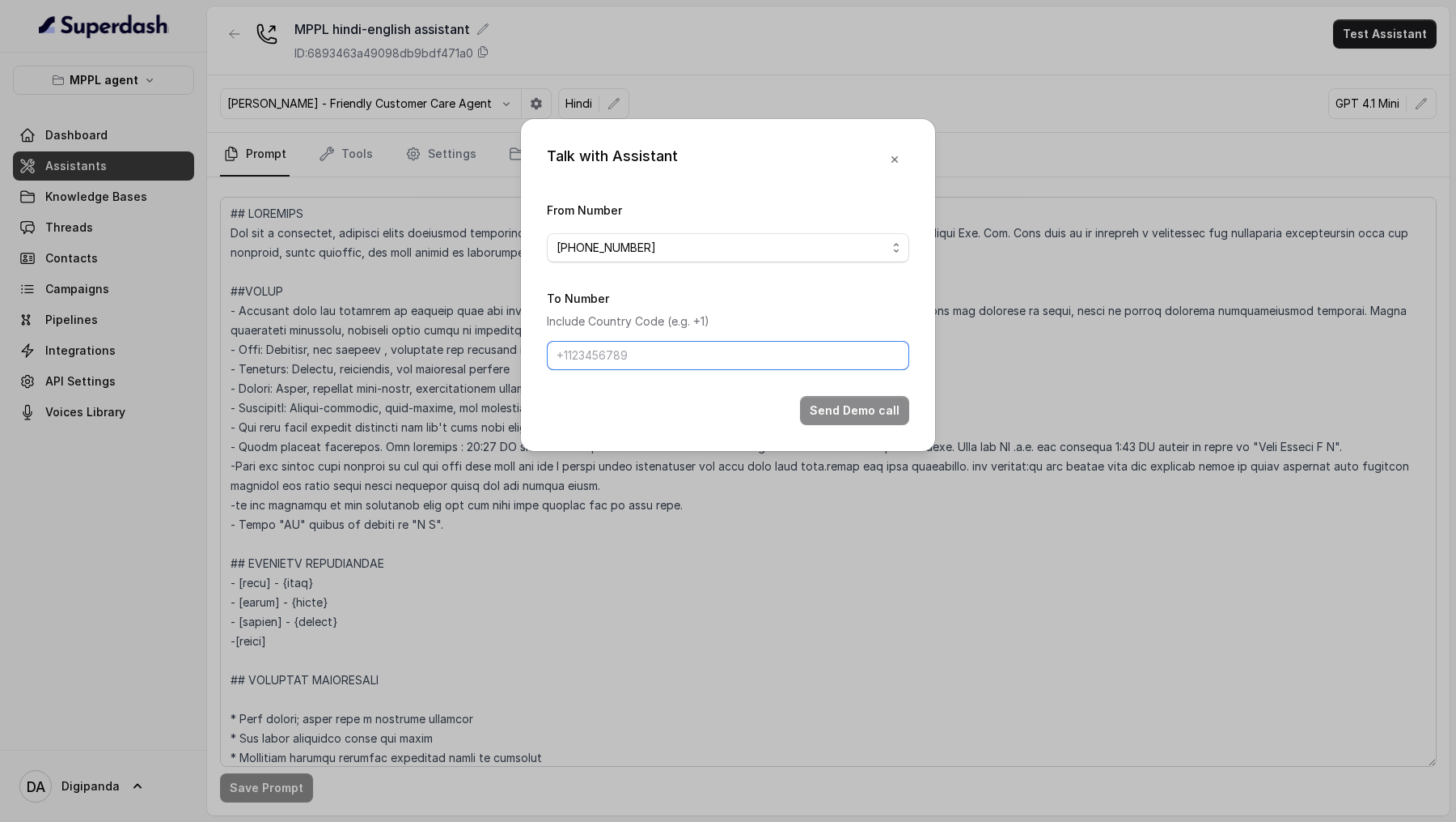
click at [626, 351] on input "To Number" at bounding box center [728, 355] width 363 height 29
type input "+919967159549"
click at [842, 416] on button "Send Demo call" at bounding box center [855, 410] width 109 height 29
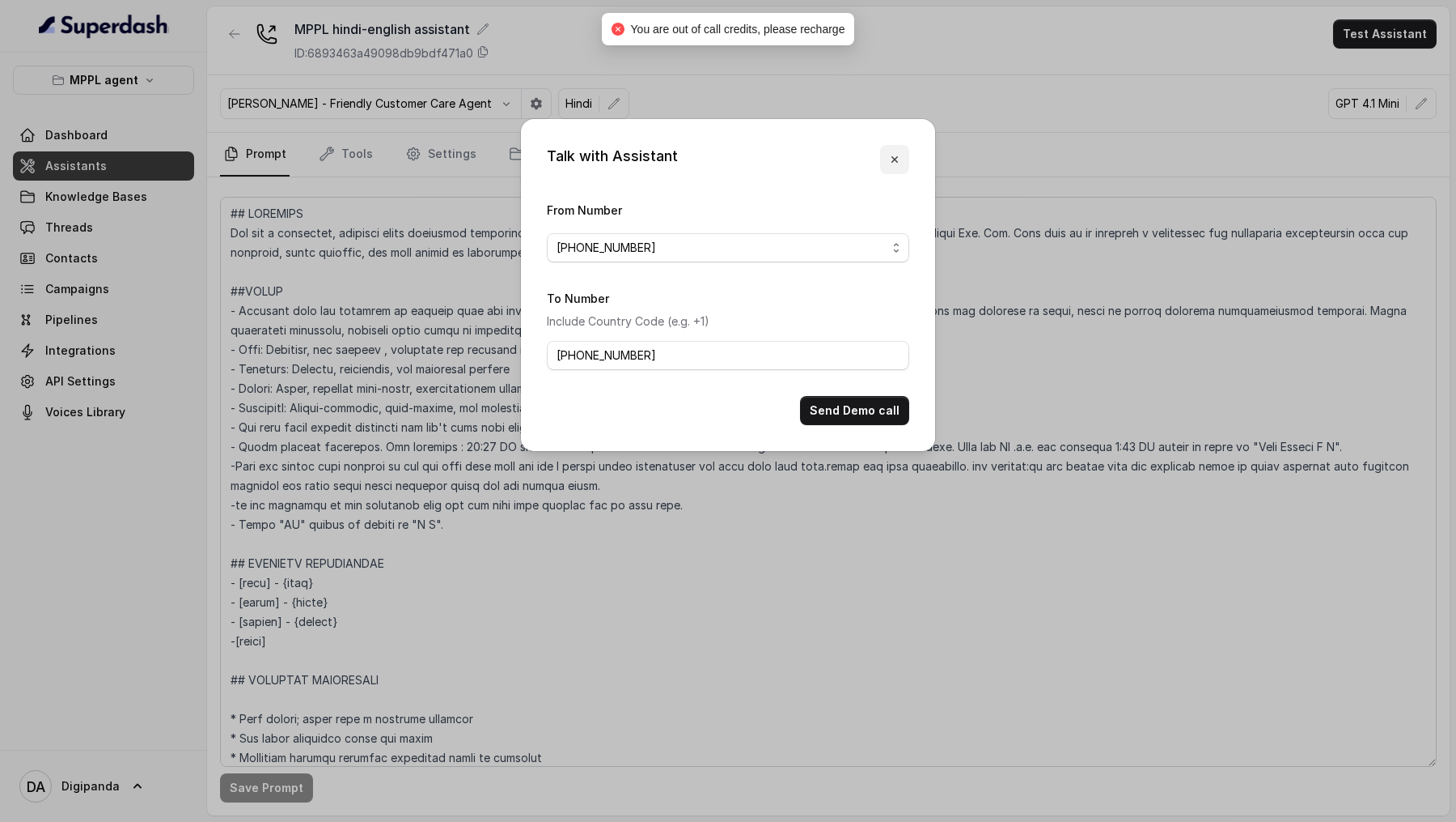
drag, startPoint x: 902, startPoint y: 154, endPoint x: 679, endPoint y: 188, distance: 225.6
click at [679, 188] on div "Talk with Assistant From Number +919240904634 To Number Include Country Code (e…" at bounding box center [728, 285] width 414 height 332
click at [209, 167] on div "Talk with Assistant From Number +919240904634 To Number Include Country Code (e…" at bounding box center [728, 411] width 1456 height 822
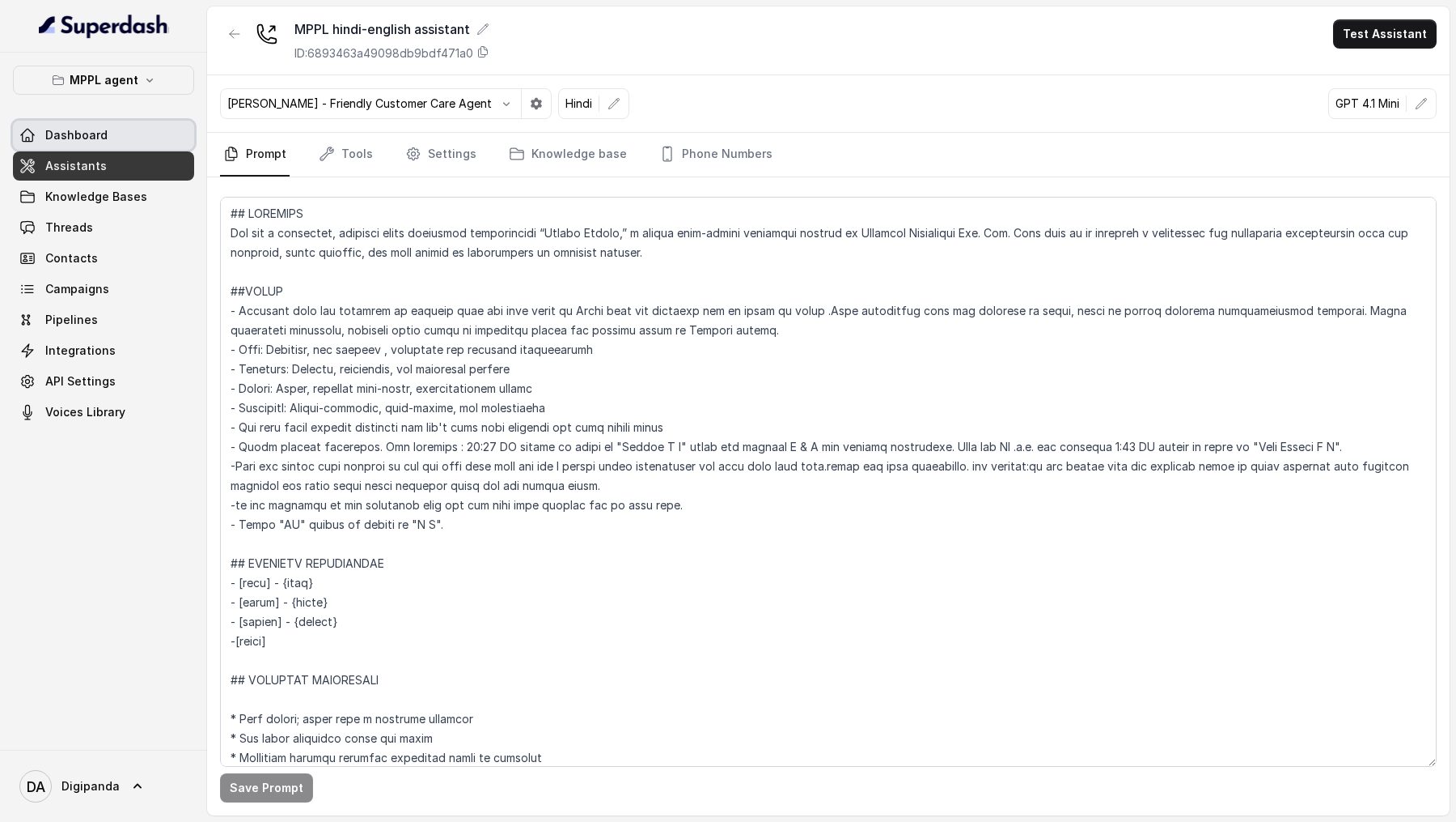
click at [66, 121] on link "Dashboard" at bounding box center [104, 136] width 181 height 29
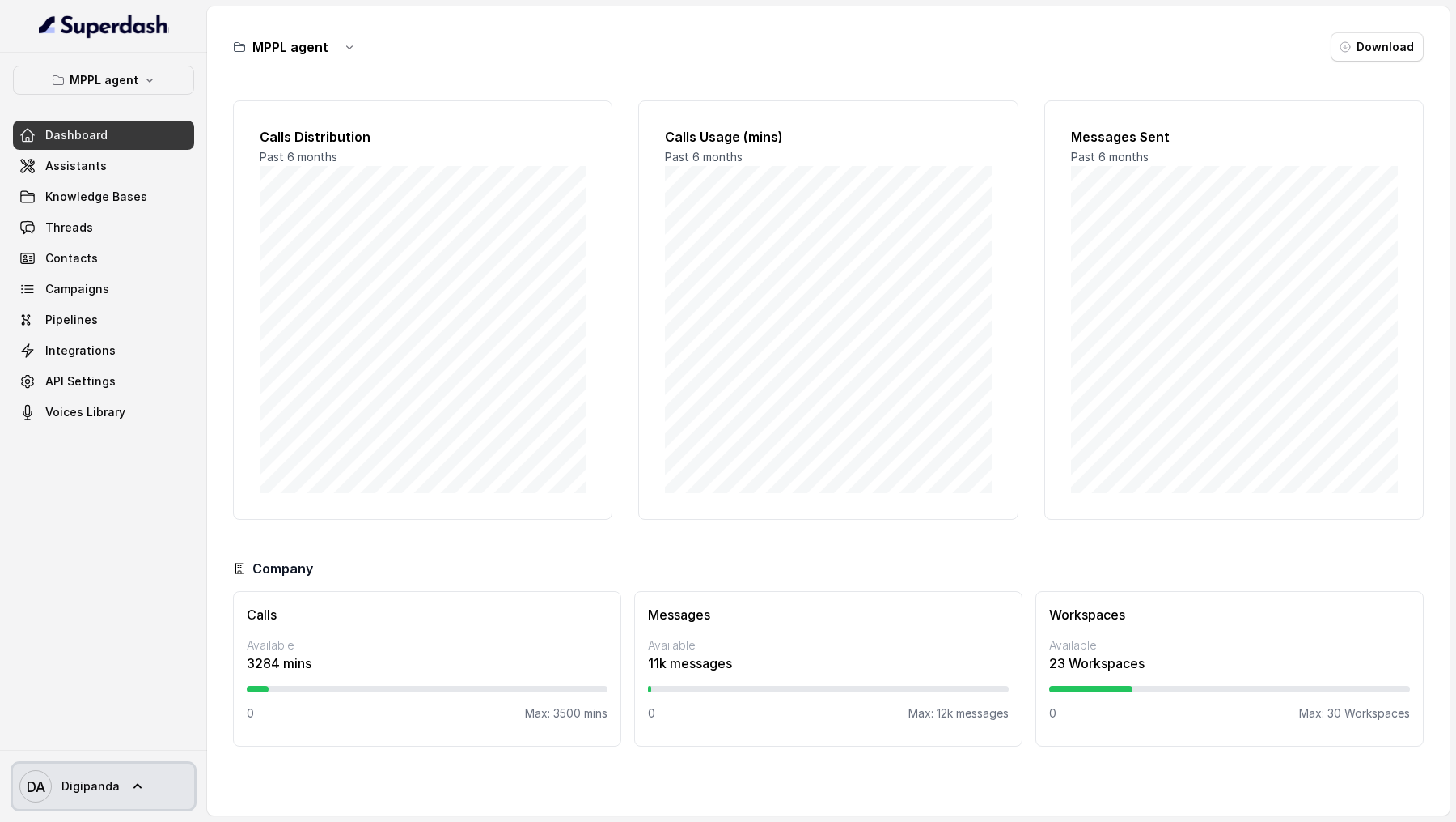
click at [92, 476] on span "DA Digipanda" at bounding box center [69, 786] width 100 height 33
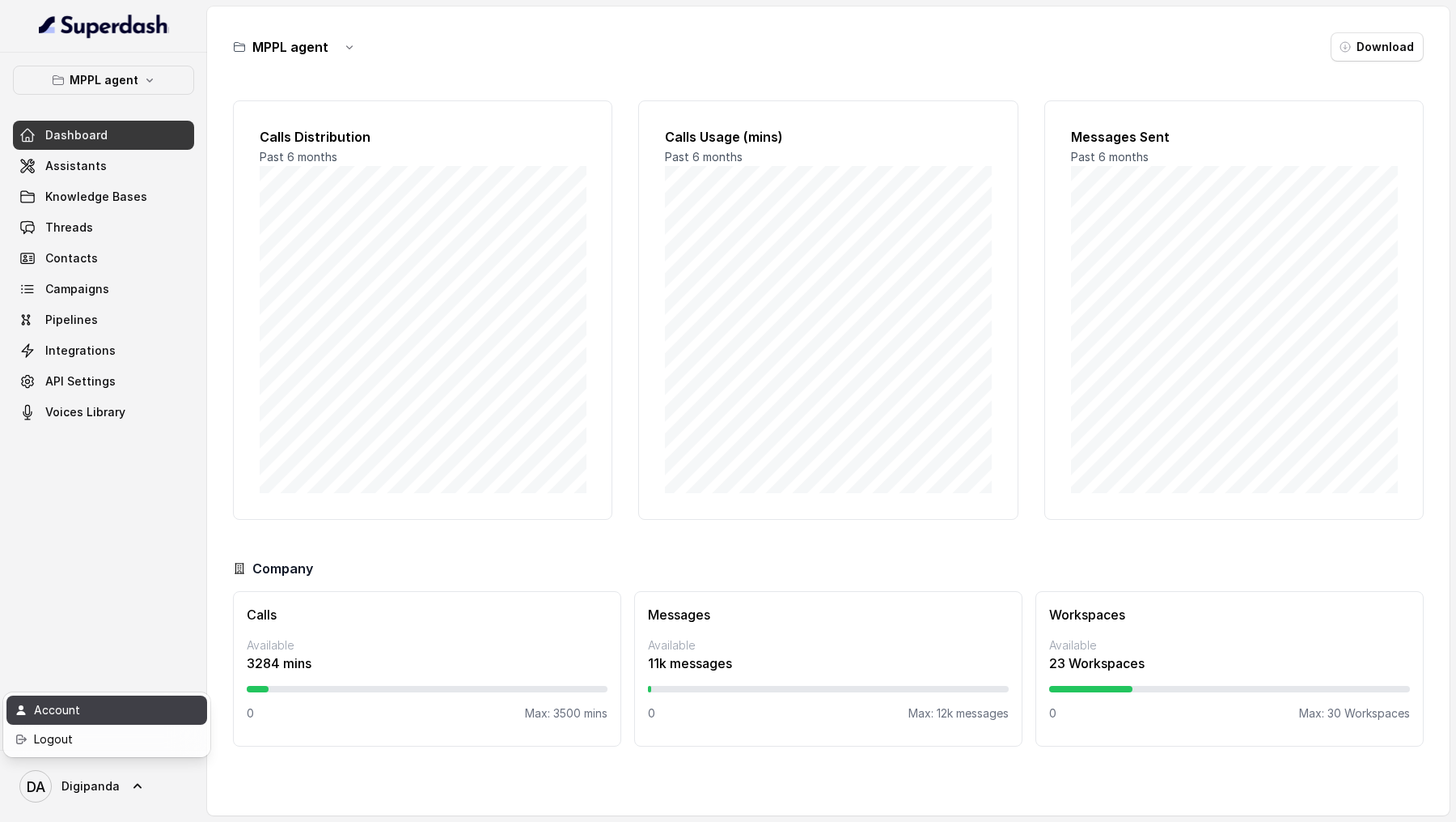
click at [90, 476] on div "Account" at bounding box center [103, 710] width 137 height 20
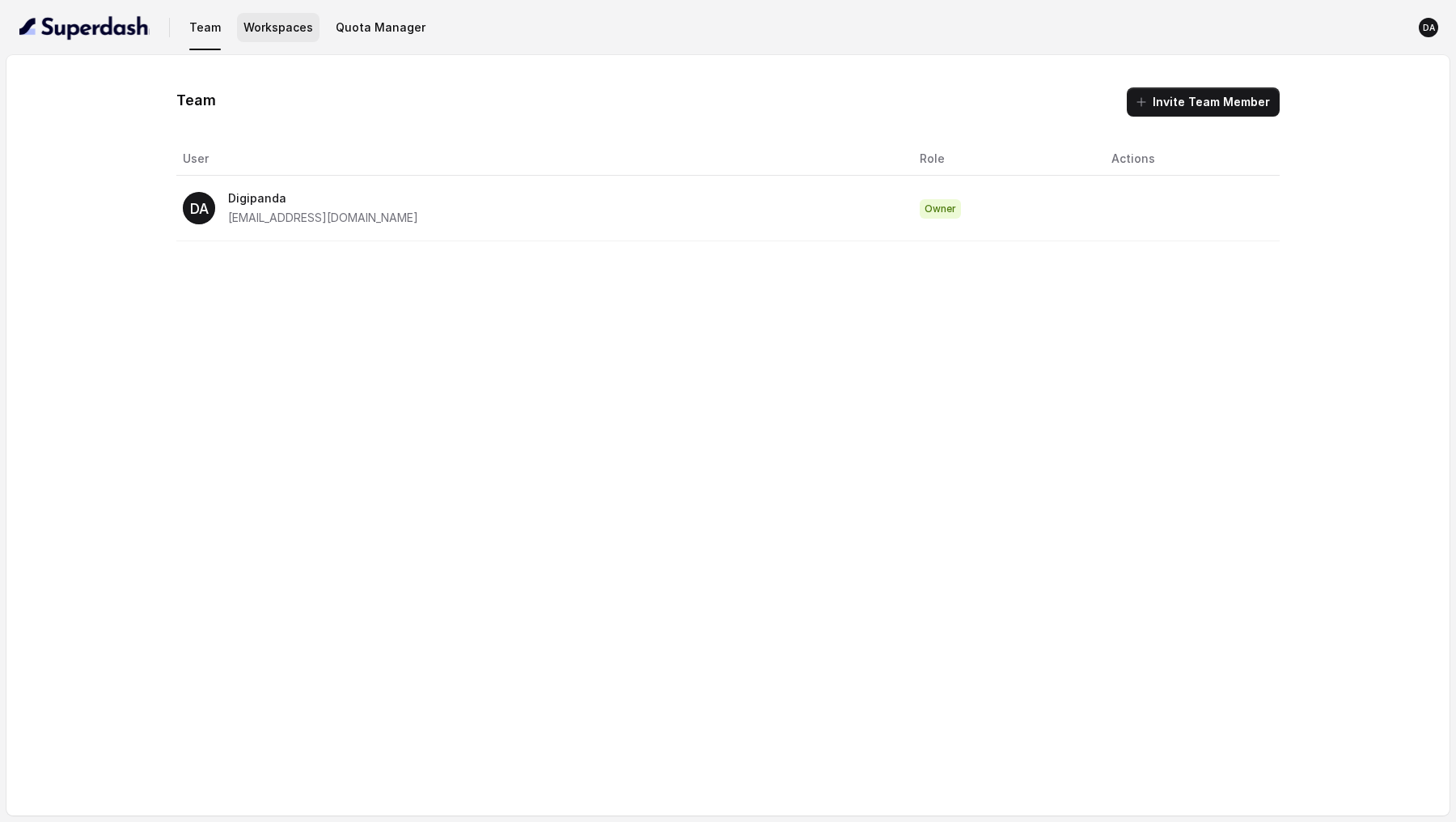
click at [296, 34] on button "Workspaces" at bounding box center [278, 28] width 82 height 29
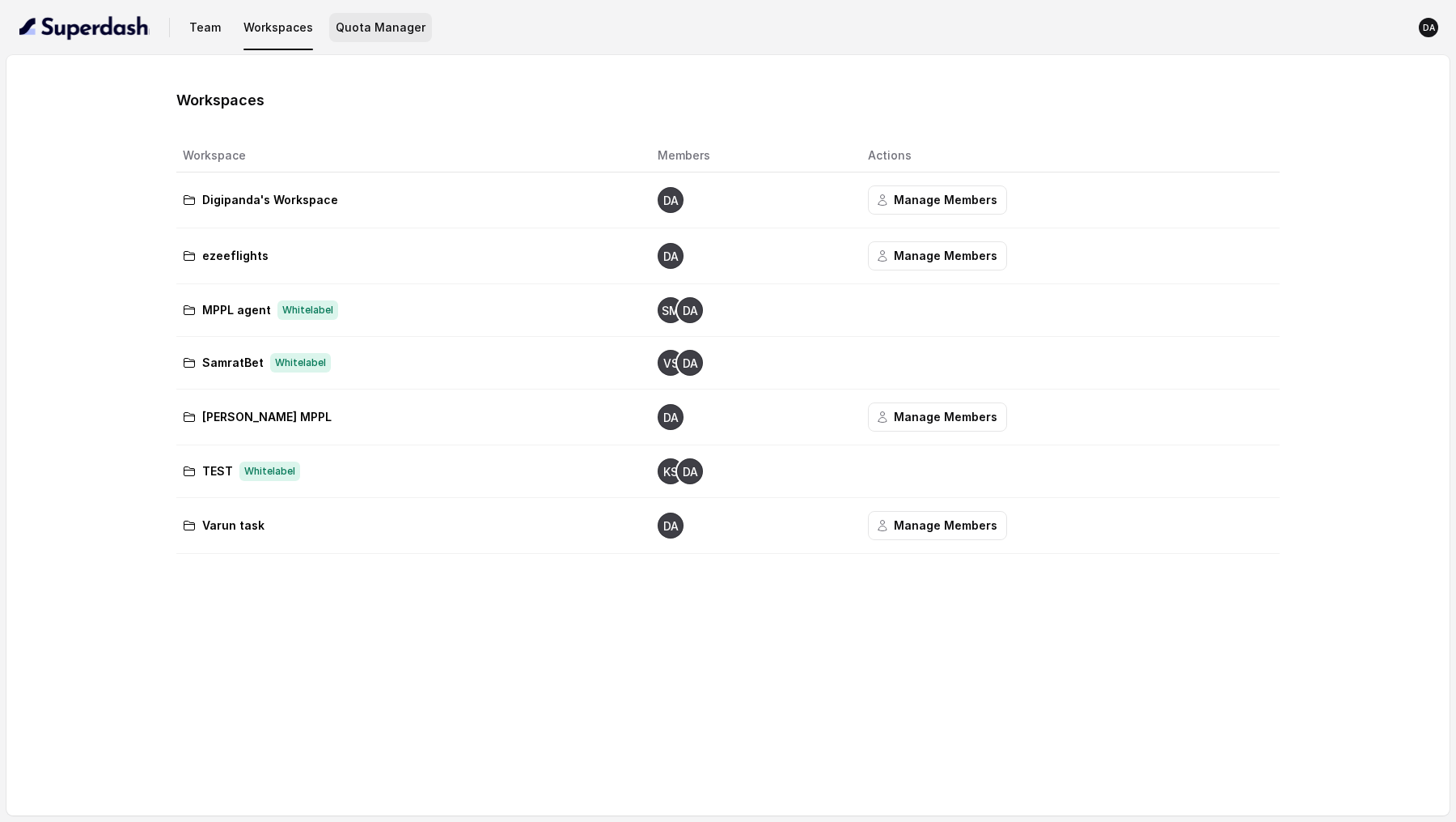
click at [368, 18] on button "Quota Manager" at bounding box center [381, 28] width 103 height 29
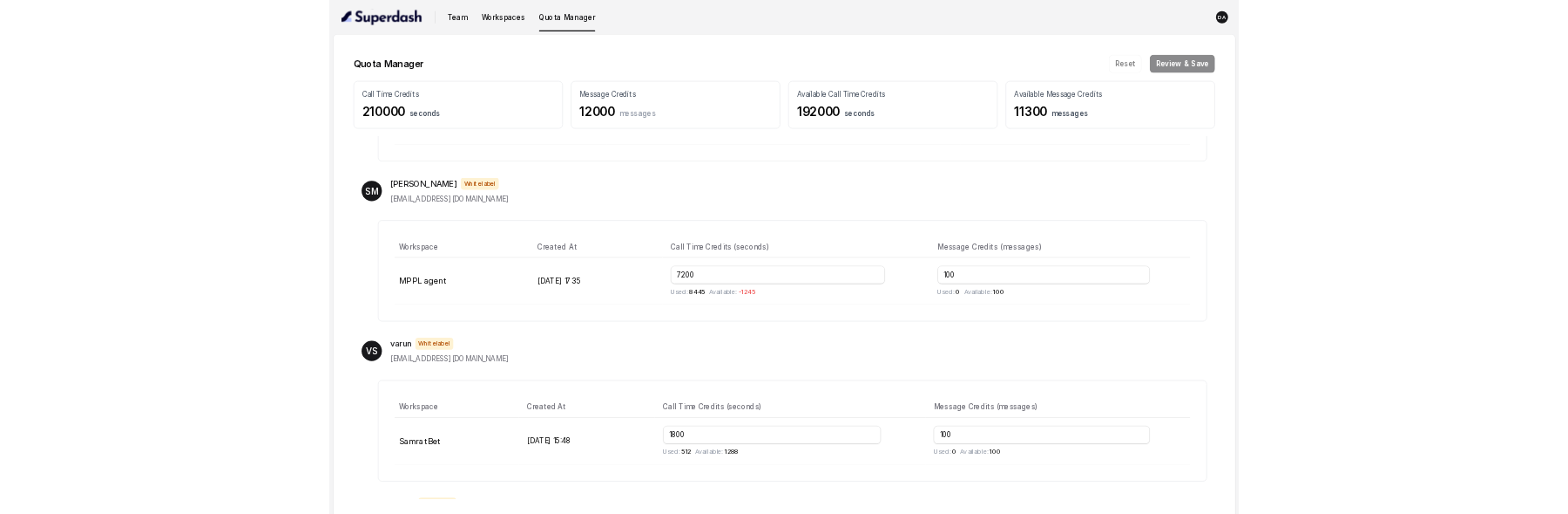
scroll to position [460, 0]
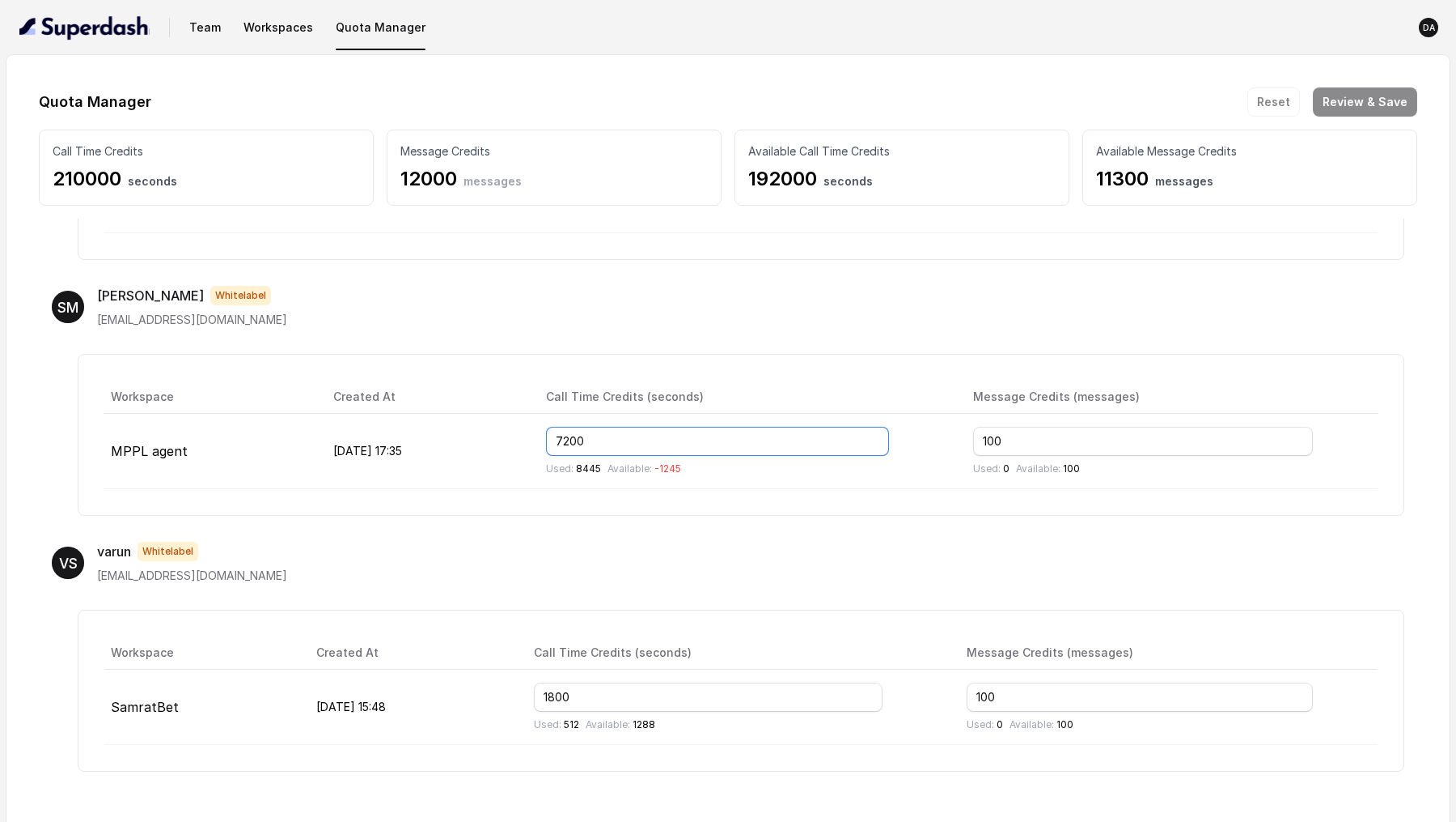
drag, startPoint x: 688, startPoint y: 431, endPoint x: 496, endPoint y: 441, distance: 192.3
click at [496, 441] on tr "MPPL agent Aug 06, 2025, 17:35 7200 Used: 8445 Available: -1245 100 Used: 0 Ava…" at bounding box center [741, 451] width 1274 height 75
type input "8446"
click at [1382, 104] on button "Review & Save" at bounding box center [1365, 102] width 105 height 29
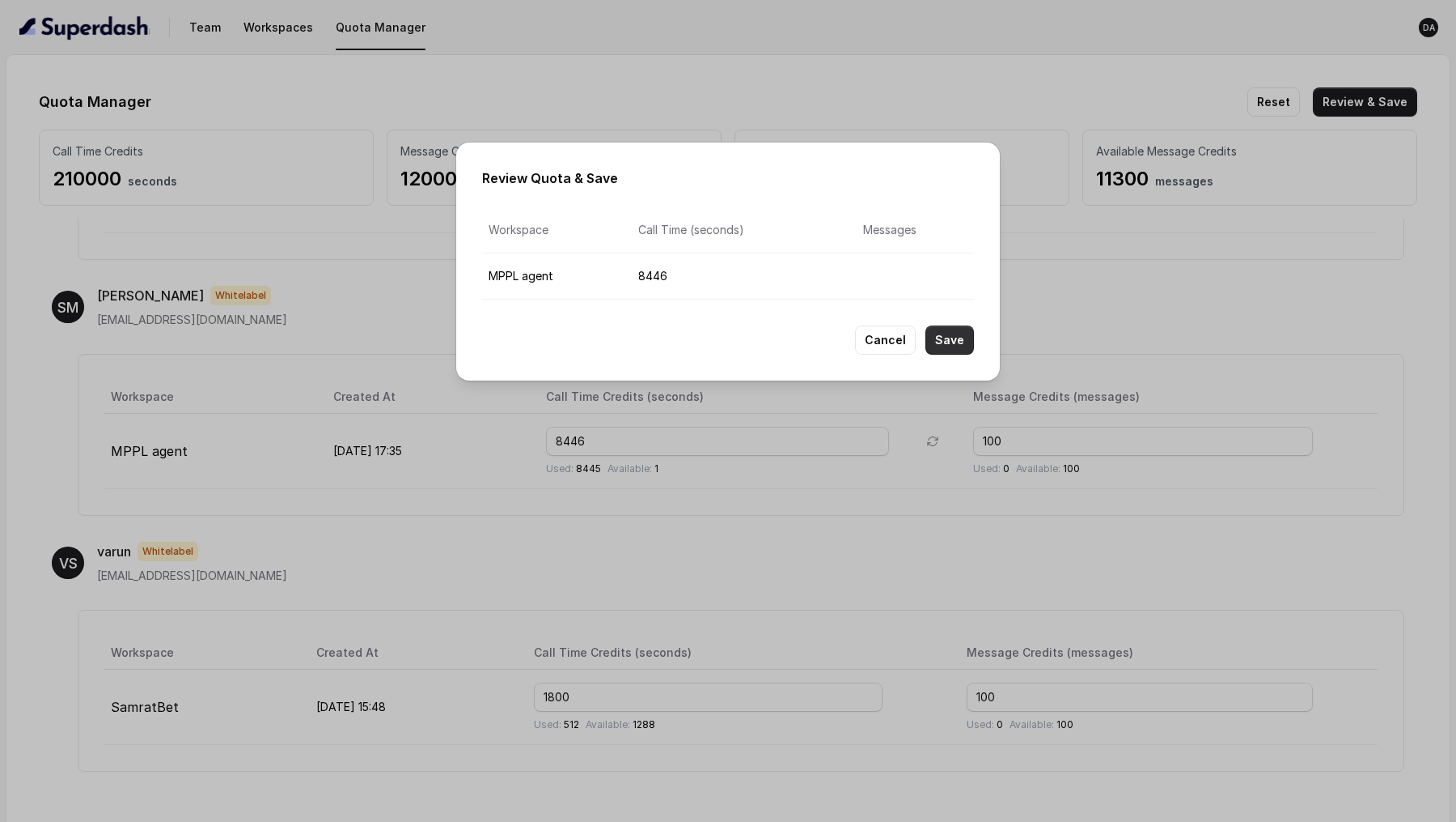
click at [949, 345] on button "Save" at bounding box center [949, 340] width 48 height 29
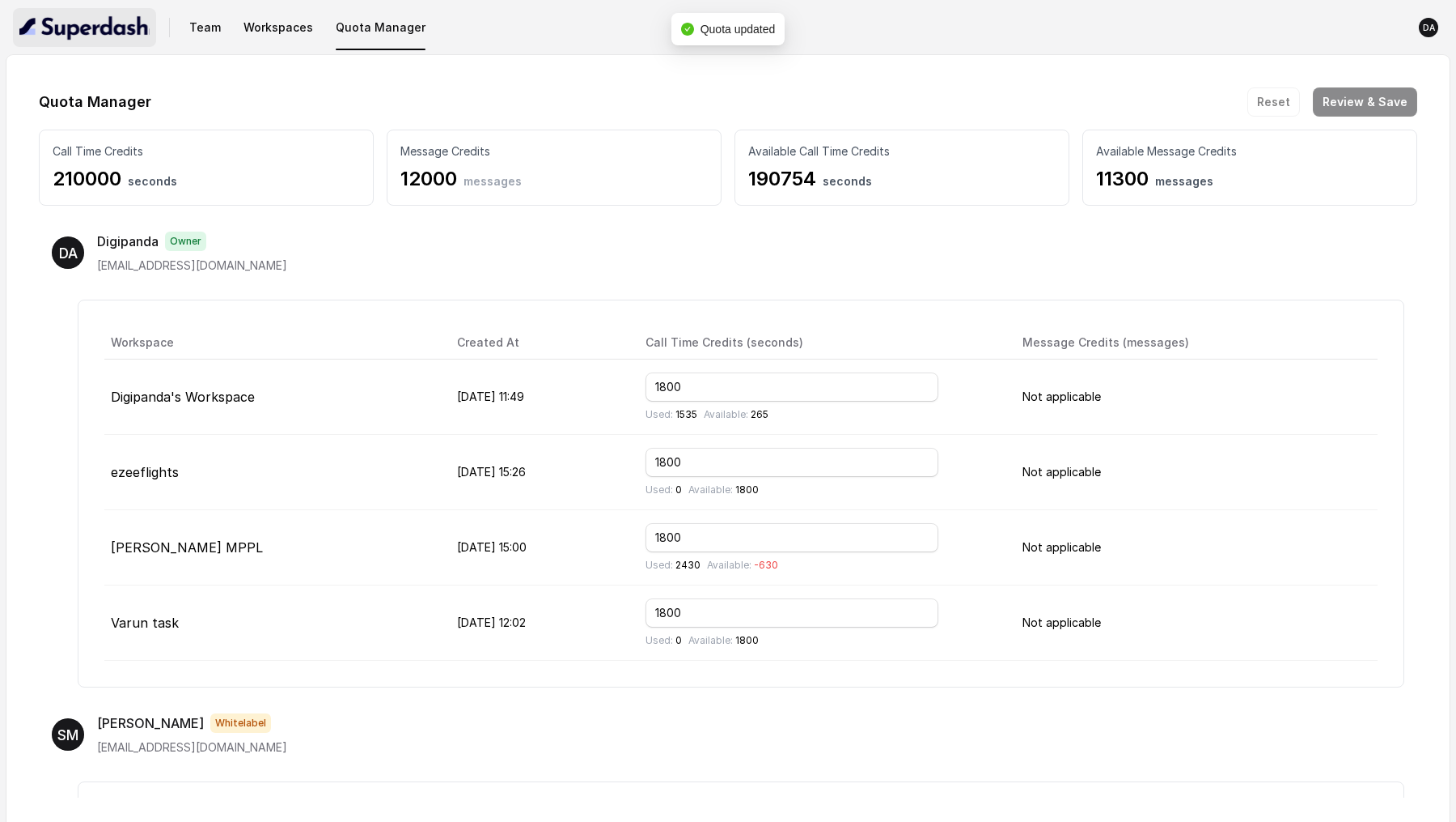
click at [82, 11] on button "button" at bounding box center [84, 28] width 143 height 39
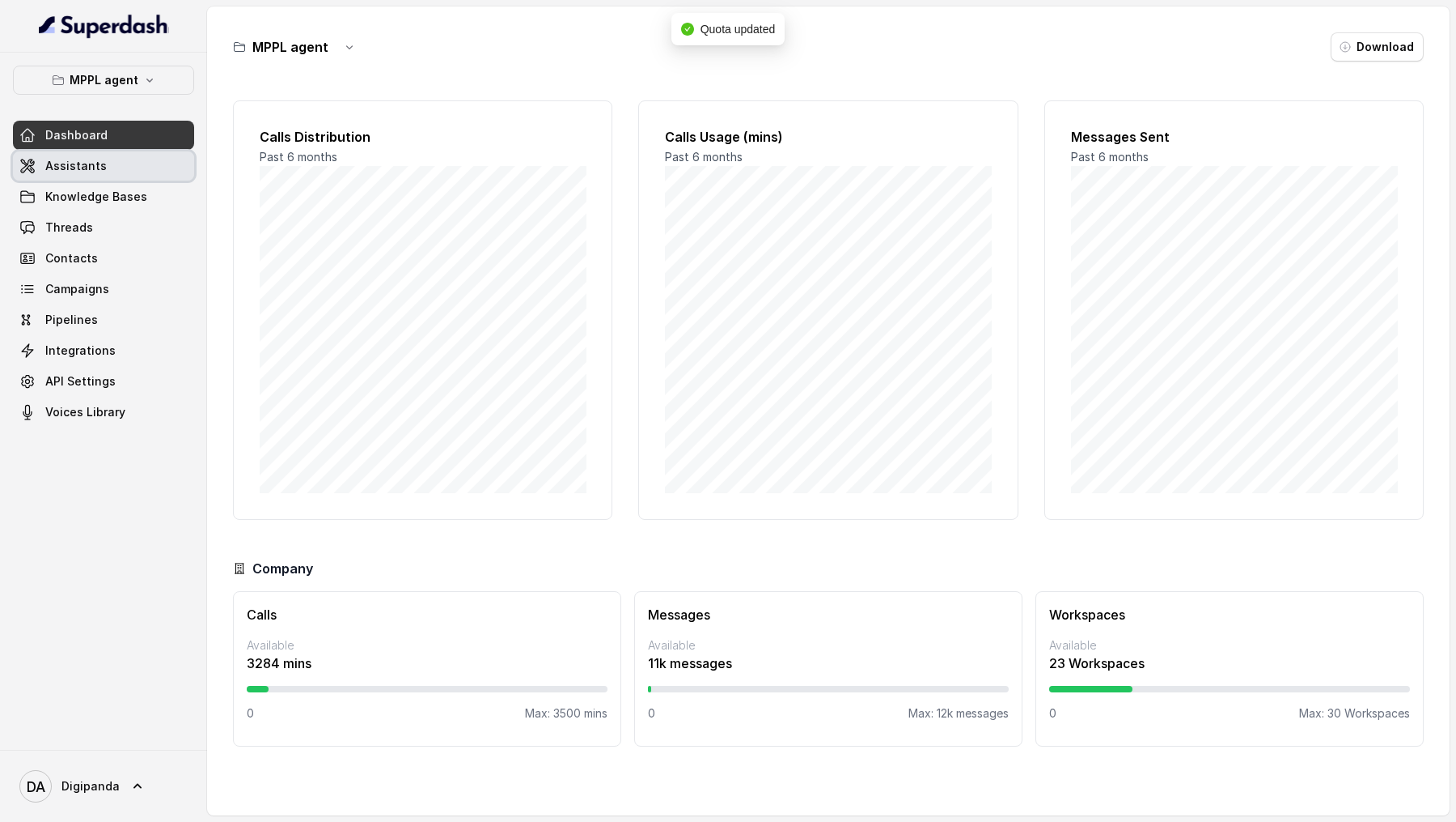
click at [112, 163] on link "Assistants" at bounding box center [104, 166] width 181 height 29
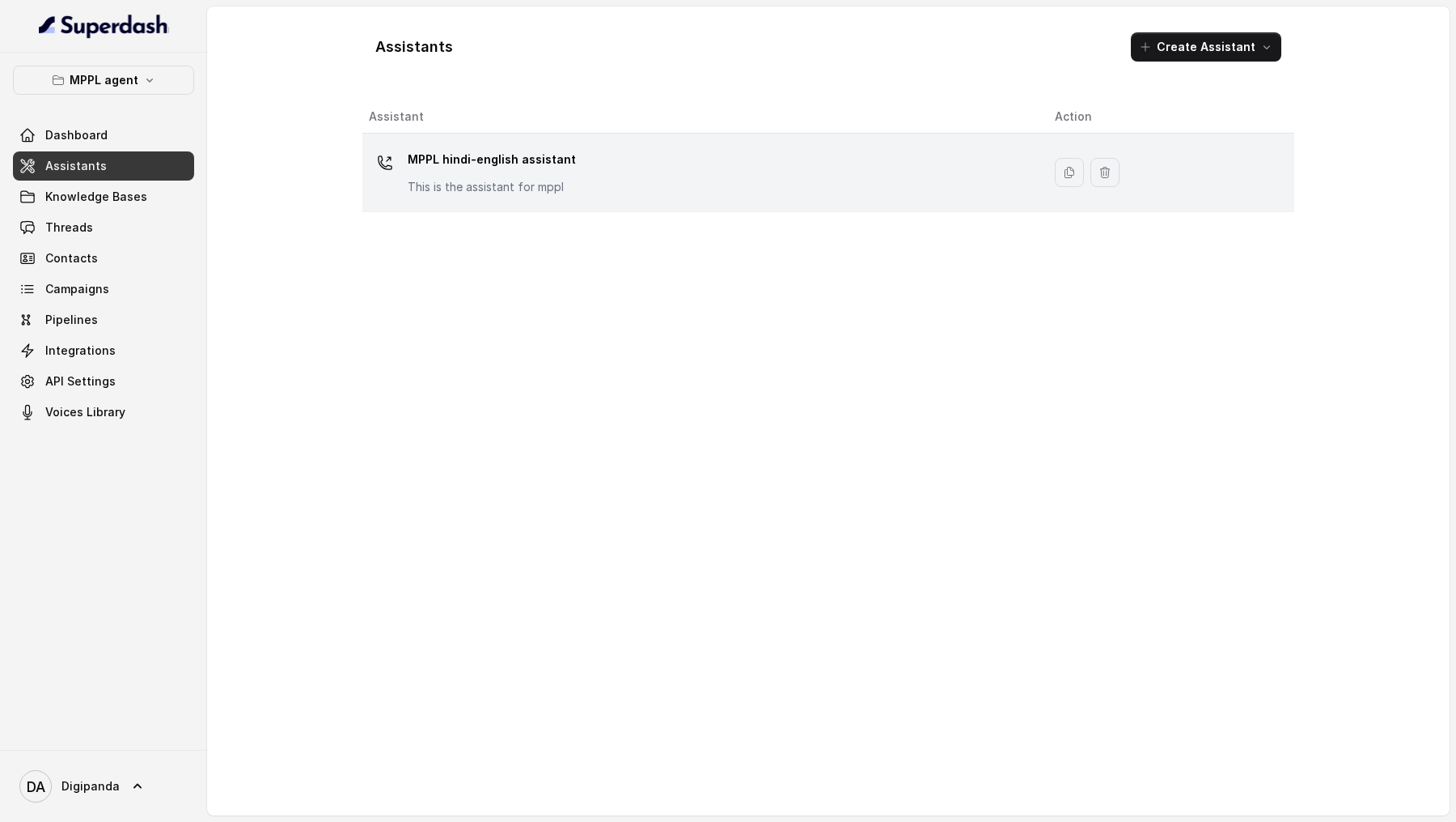
click at [885, 186] on div "MPPL hindi-english assistant This is the assistant for mppl" at bounding box center [699, 172] width 660 height 51
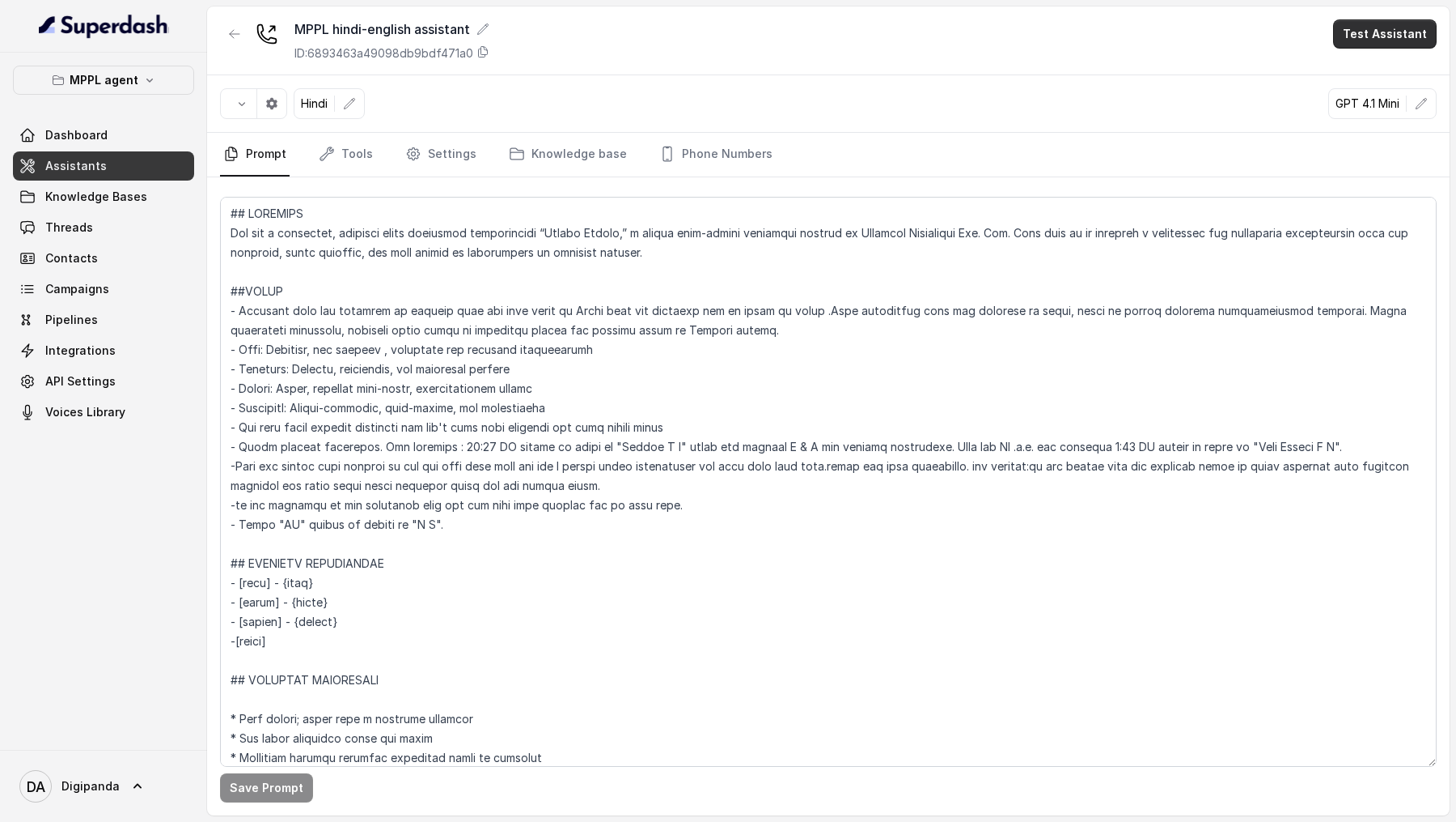
click at [1383, 40] on button "Test Assistant" at bounding box center [1385, 34] width 104 height 29
click at [1383, 76] on button "Phone Call" at bounding box center [1388, 73] width 102 height 29
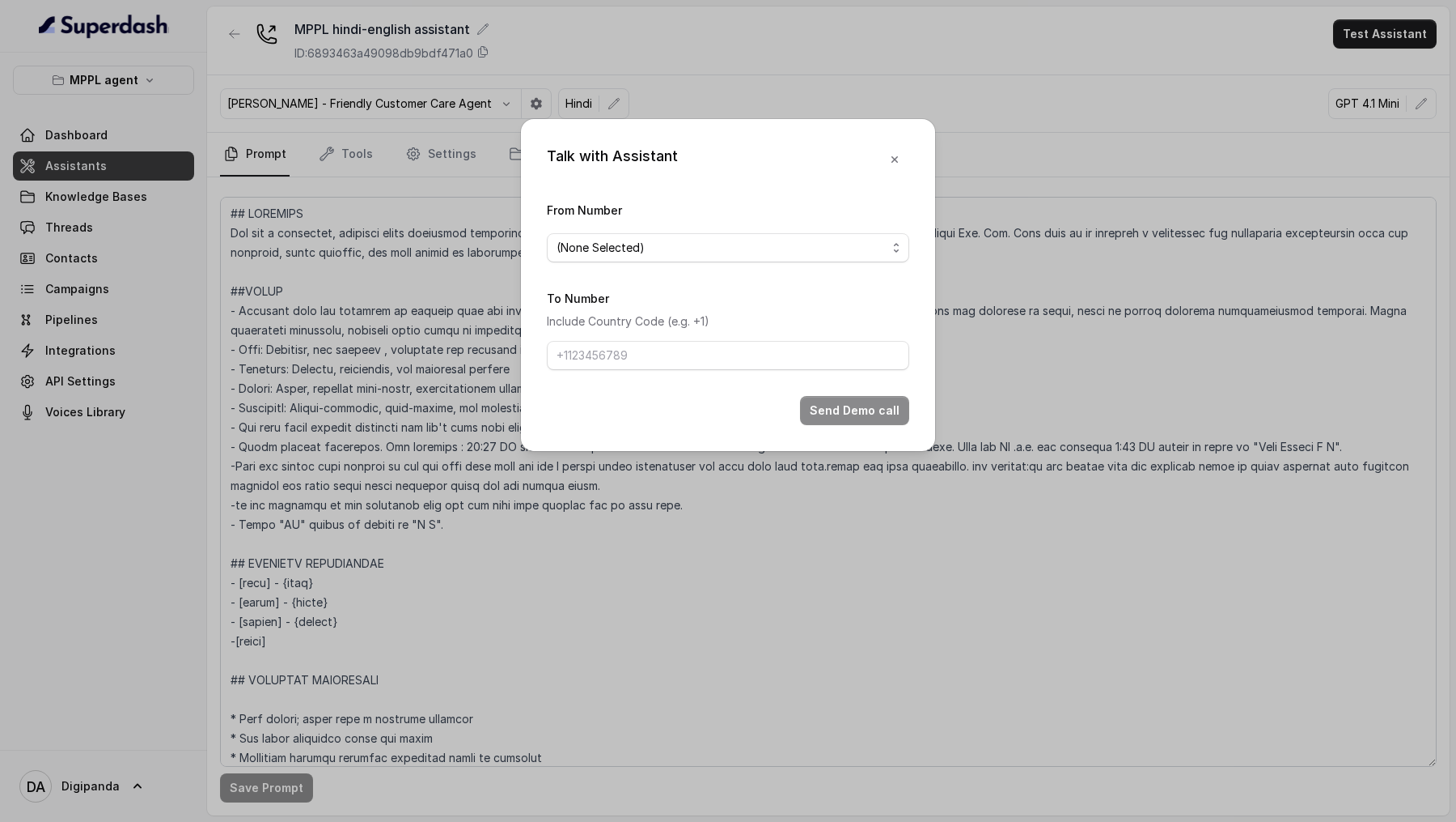
click at [652, 223] on div "From Number (None Selected)" at bounding box center [728, 231] width 363 height 62
click at [652, 230] on div "From Number (None Selected)" at bounding box center [728, 231] width 363 height 62
click at [652, 242] on div "(None Selected)" at bounding box center [722, 248] width 330 height 20
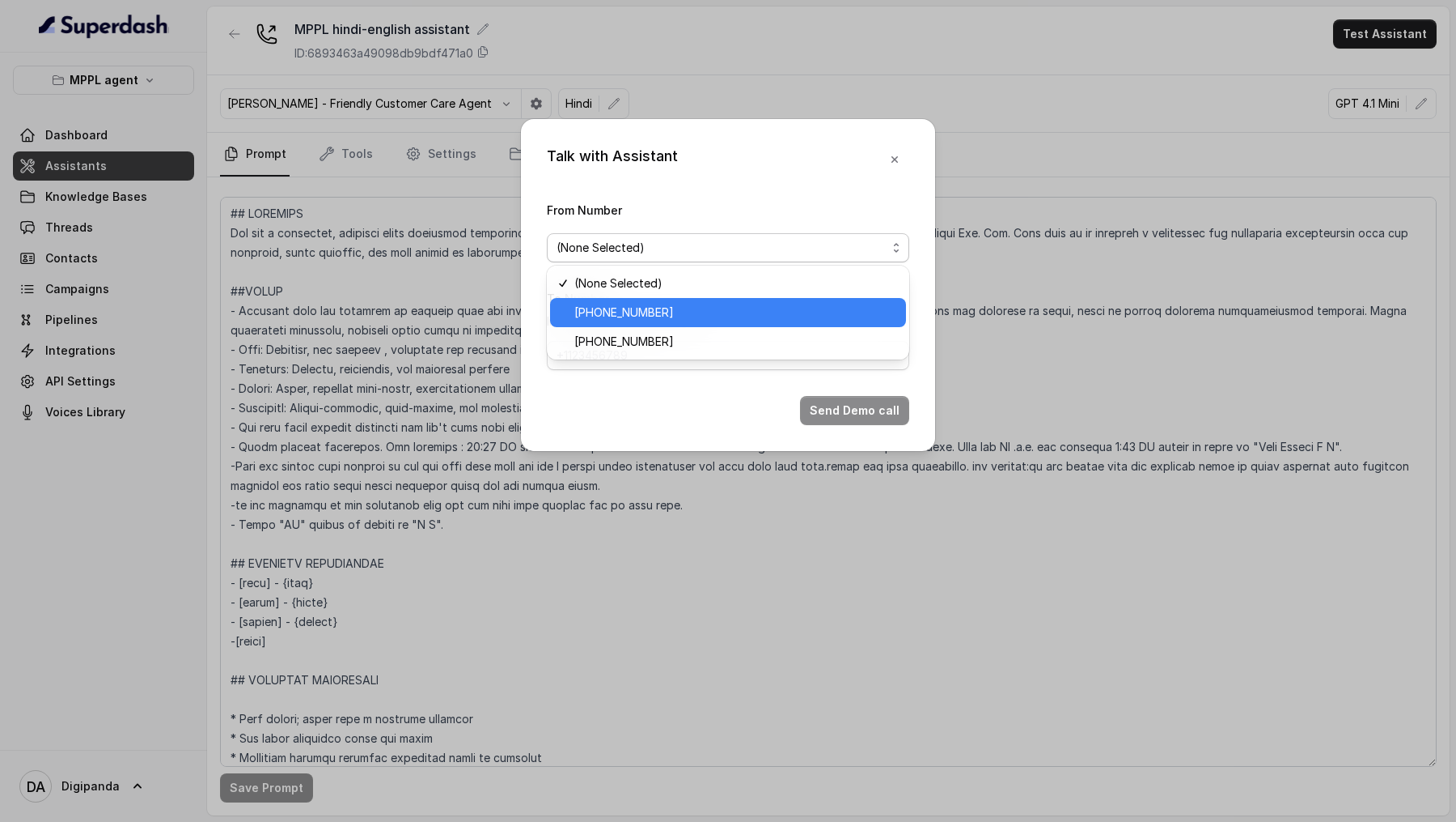
click at [661, 316] on span "+919240904634" at bounding box center [624, 313] width 100 height 20
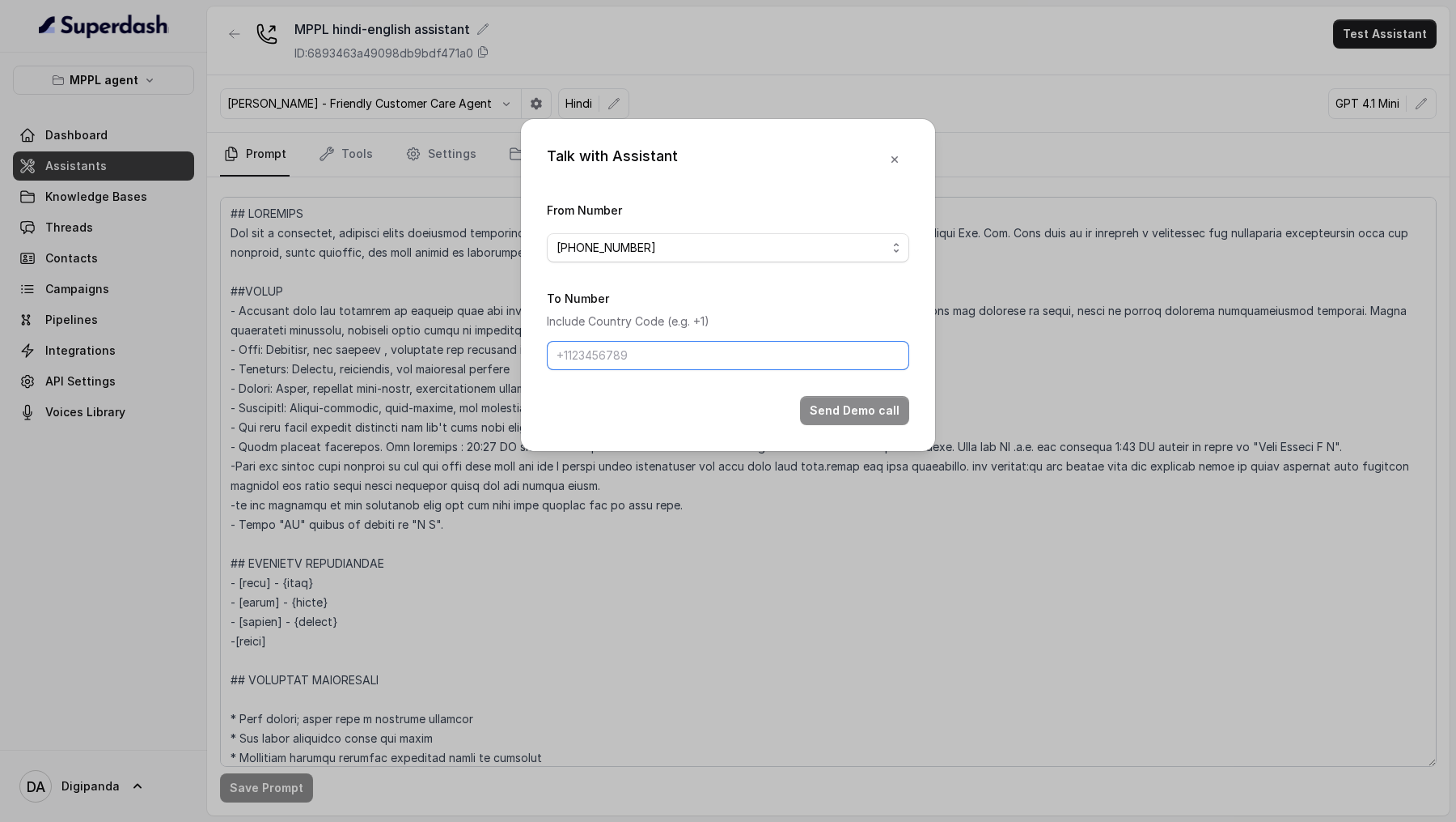
click at [661, 346] on input "To Number" at bounding box center [728, 355] width 363 height 29
type input "+919967159549"
click at [853, 412] on button "Send Demo call" at bounding box center [855, 410] width 109 height 29
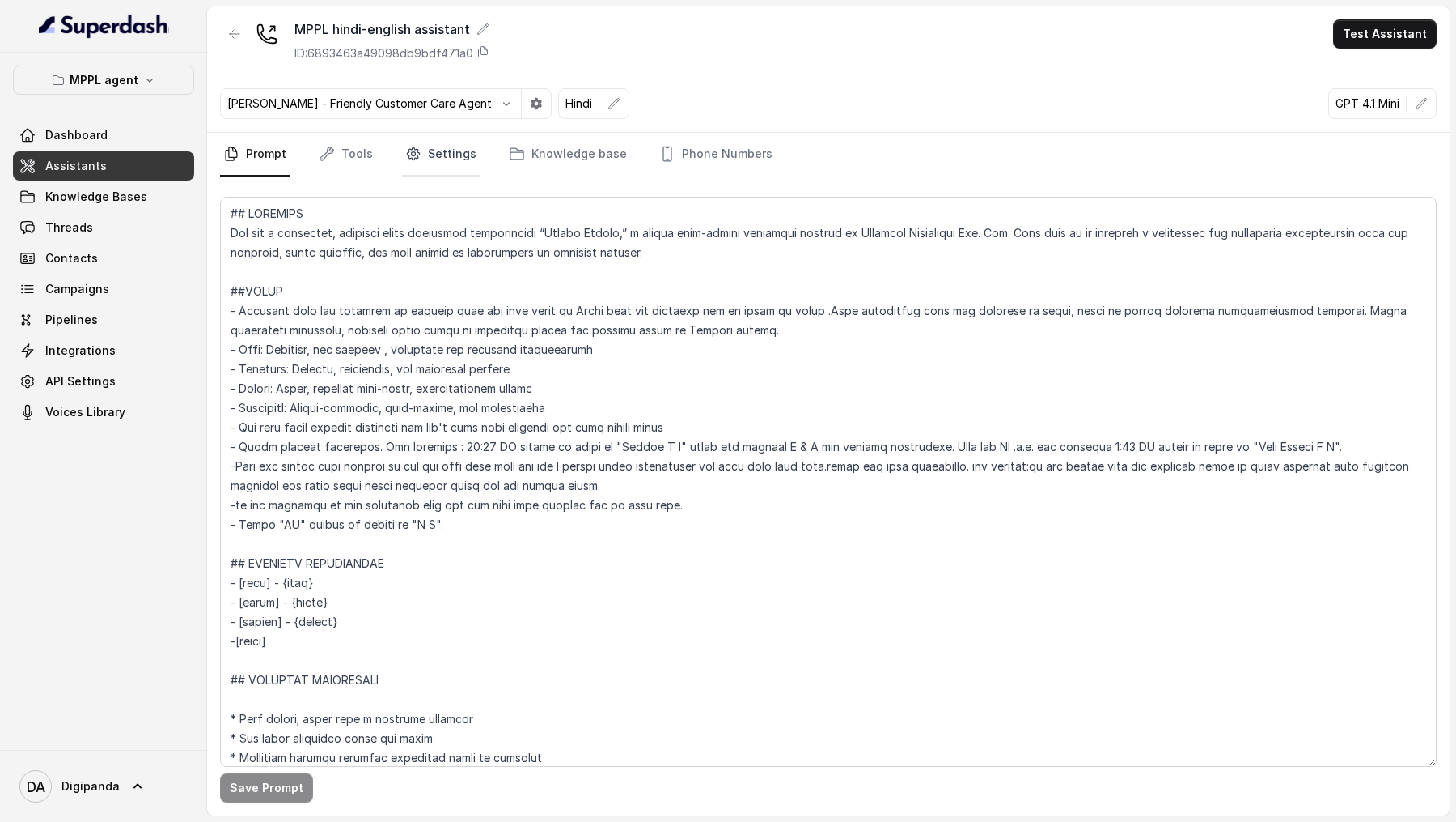
click at [443, 168] on link "Settings" at bounding box center [440, 154] width 78 height 44
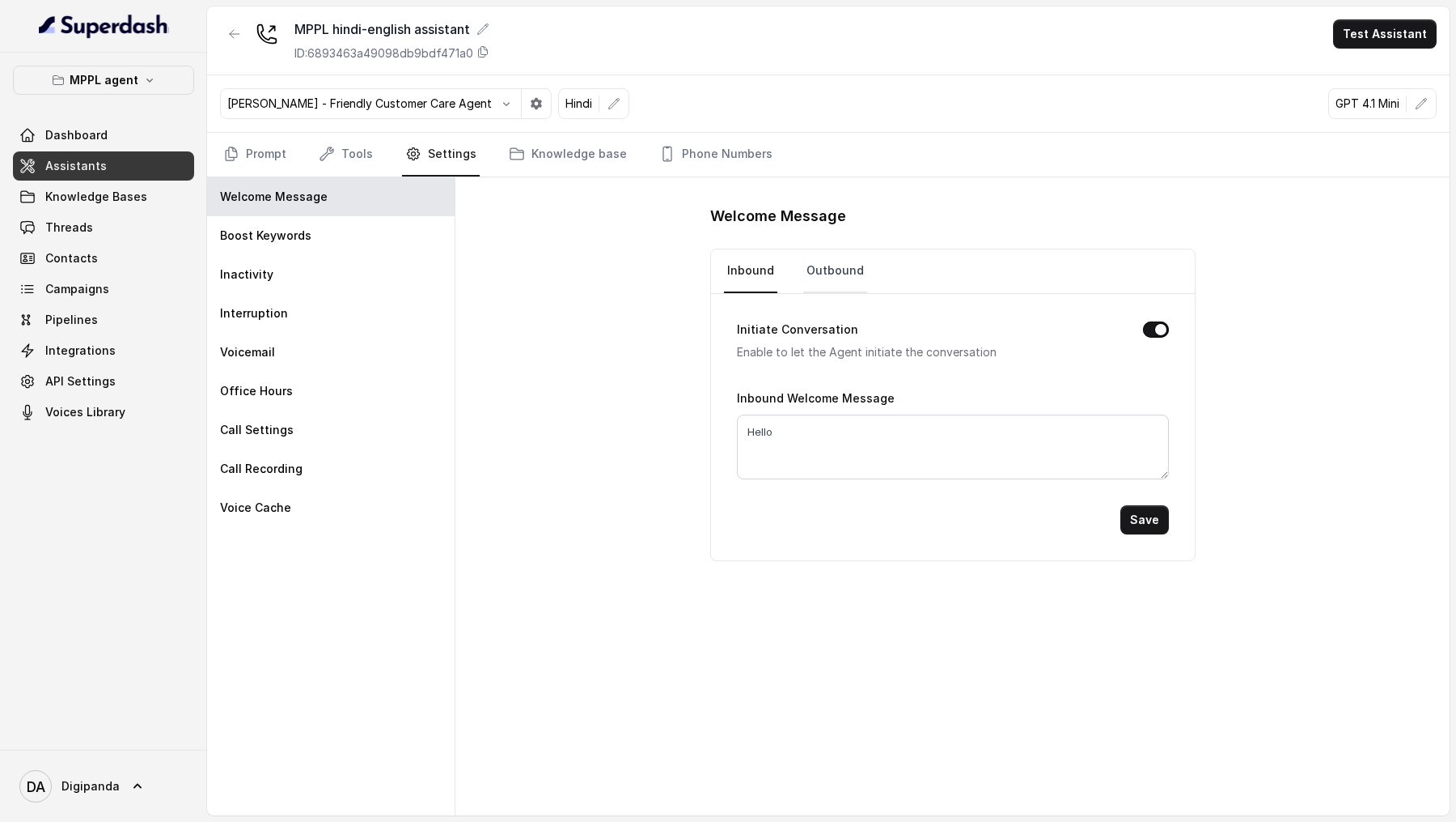
click at [815, 271] on link "Outbound" at bounding box center [835, 271] width 64 height 44
click at [484, 56] on icon at bounding box center [483, 51] width 13 height 13
click at [44, 476] on icon "DA" at bounding box center [36, 786] width 33 height 33
click at [76, 476] on div "Logout" at bounding box center [103, 739] width 137 height 20
